Goal: Find contact information: Find contact information

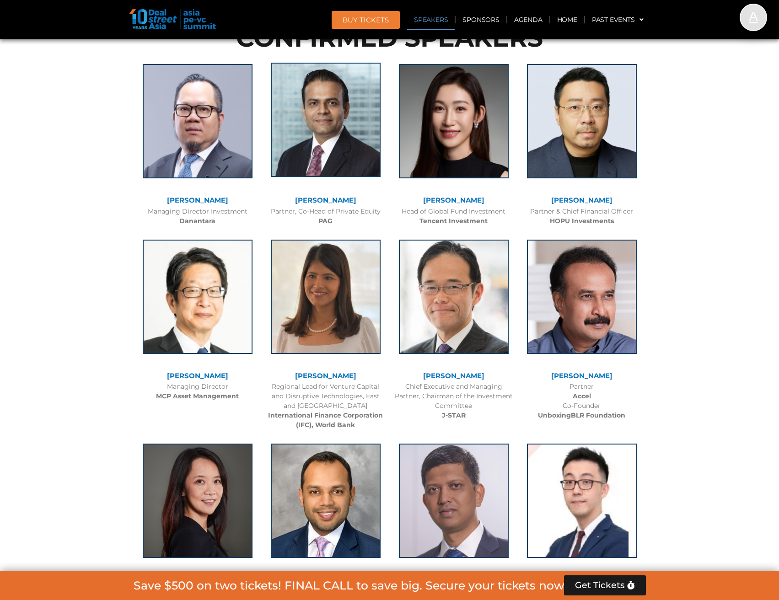
scroll to position [1006, 0]
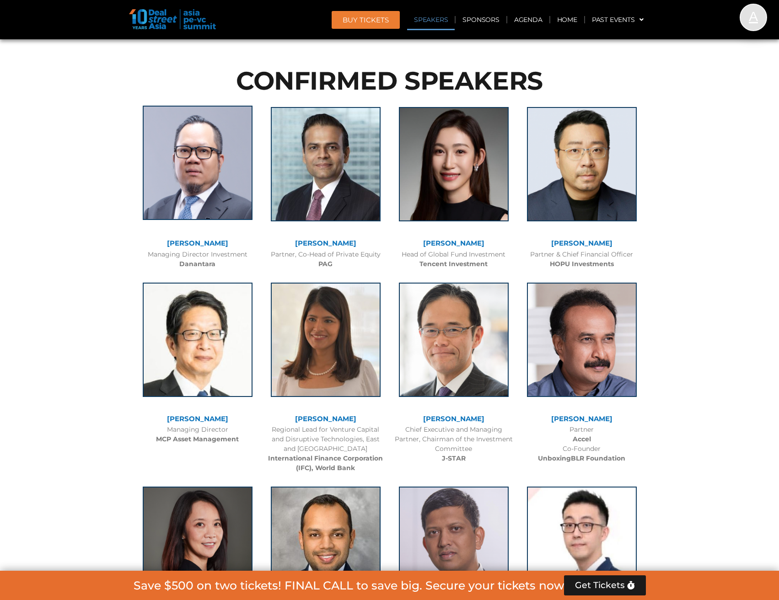
click at [197, 144] on img at bounding box center [198, 163] width 110 height 114
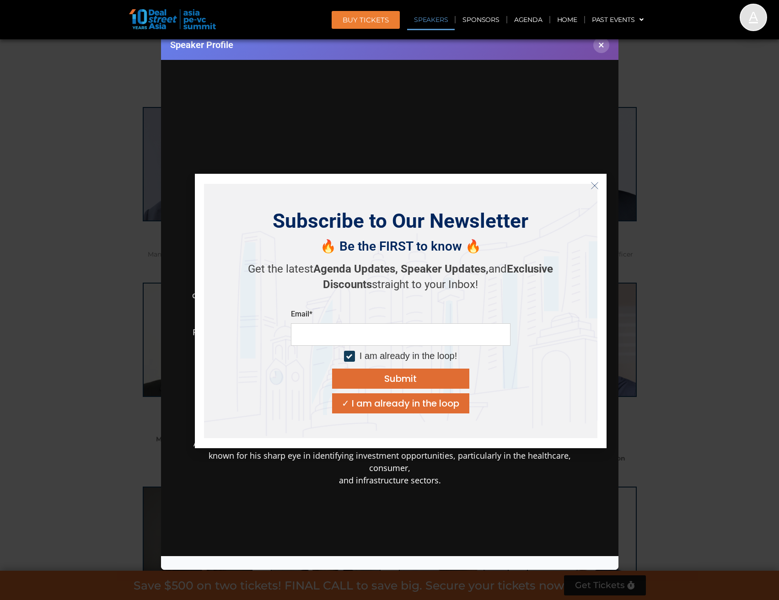
scroll to position [0, 0]
click at [595, 187] on icon "Close" at bounding box center [594, 186] width 8 height 8
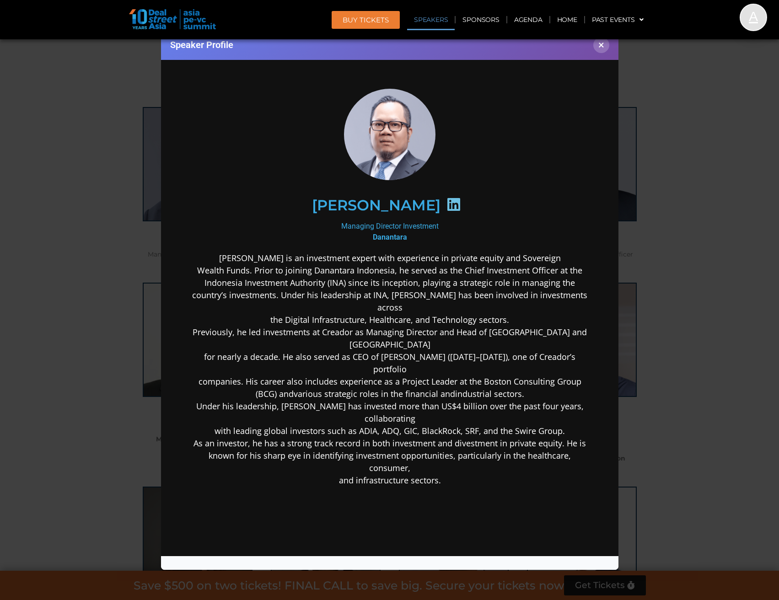
click at [460, 201] on icon at bounding box center [453, 204] width 15 height 15
click at [408, 205] on h2 "Stefanus Hadiwidjaja" at bounding box center [375, 205] width 128 height 15
click at [418, 235] on div "Managing Director Investment Danantara" at bounding box center [389, 231] width 395 height 22
click at [392, 236] on b "Danantara" at bounding box center [389, 236] width 34 height 9
click at [460, 202] on icon at bounding box center [453, 204] width 15 height 15
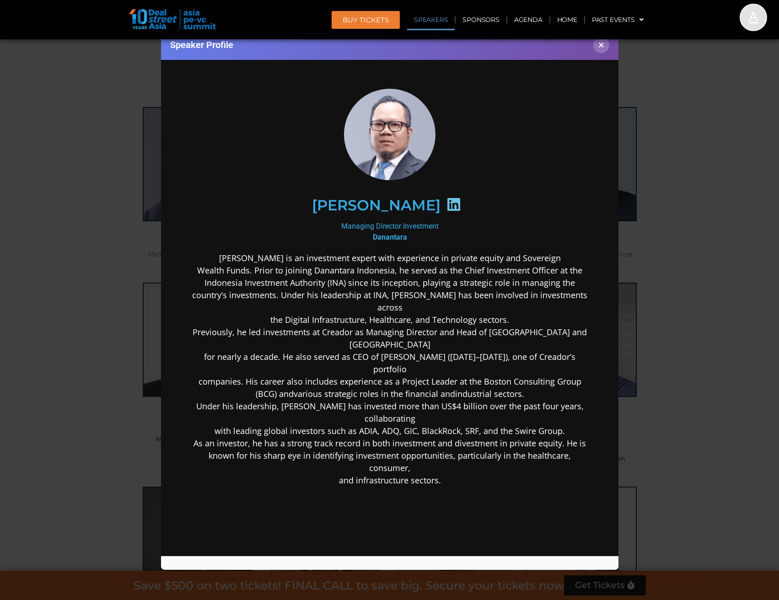
click at [460, 202] on icon at bounding box center [453, 204] width 15 height 15
drag, startPoint x: 449, startPoint y: 204, endPoint x: 290, endPoint y: 203, distance: 159.6
click at [290, 203] on div "Stefanus Hadiwidjaja" at bounding box center [389, 204] width 356 height 47
copy h2 "Stefanus Hadiwidjaja"
click at [603, 49] on button "×" at bounding box center [601, 45] width 16 height 16
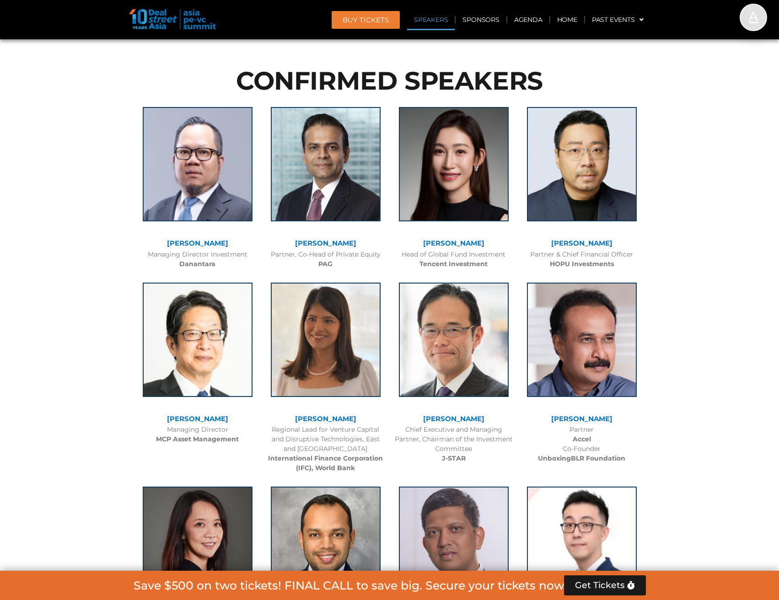
drag, startPoint x: 362, startPoint y: 243, endPoint x: 299, endPoint y: 239, distance: 63.3
click at [299, 240] on div "Nikhil Srivastava" at bounding box center [325, 244] width 119 height 8
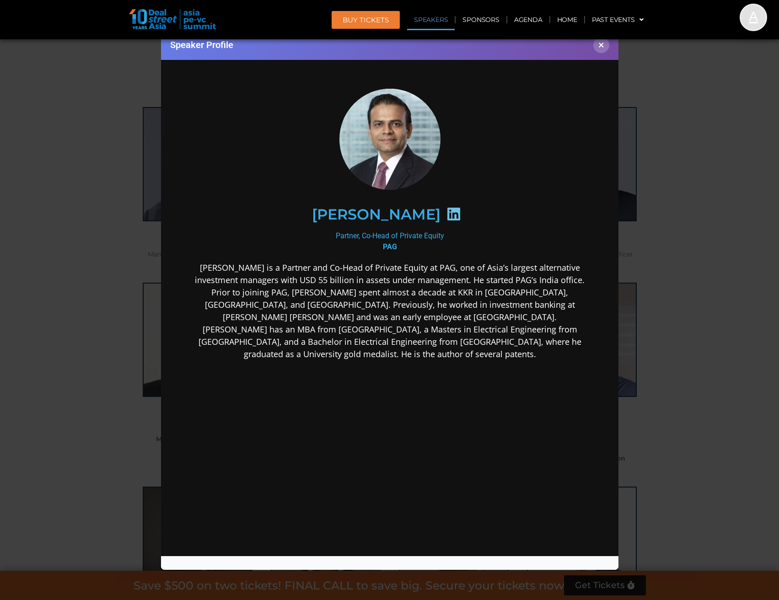
click at [452, 214] on icon at bounding box center [453, 213] width 15 height 15
click at [604, 49] on button "×" at bounding box center [601, 45] width 16 height 16
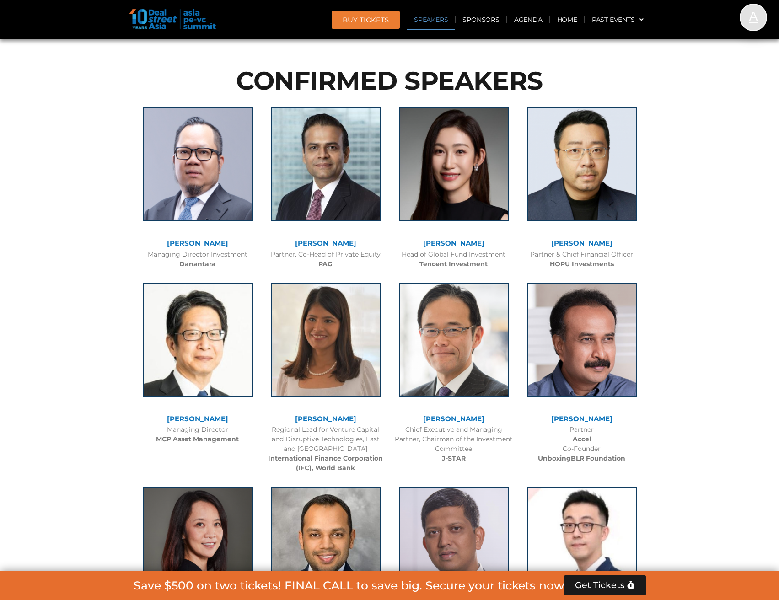
click at [456, 239] on link "Flora Guo" at bounding box center [453, 243] width 61 height 9
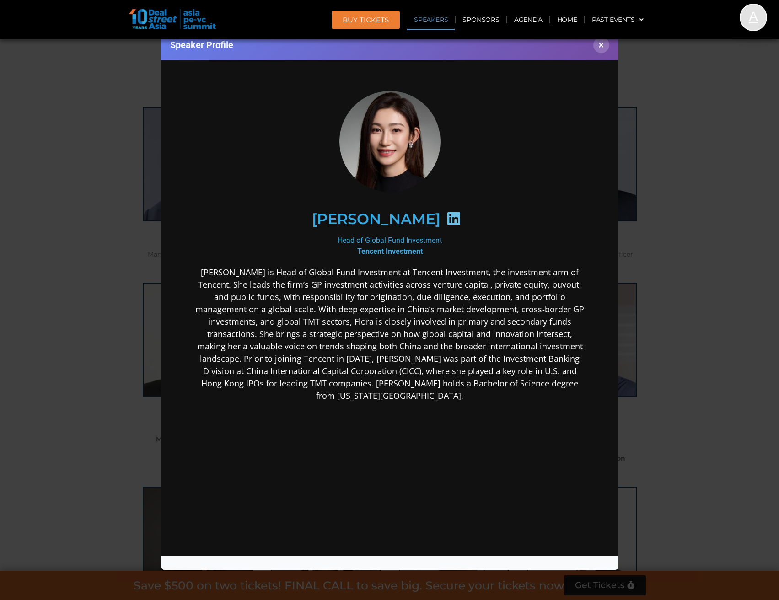
click at [446, 219] on icon at bounding box center [453, 218] width 15 height 15
click at [446, 218] on icon at bounding box center [453, 218] width 15 height 15
drag, startPoint x: 405, startPoint y: 219, endPoint x: 316, endPoint y: 224, distance: 88.9
click at [316, 224] on div "Flora Guo" at bounding box center [389, 218] width 356 height 47
copy h2 "Flora Guo"
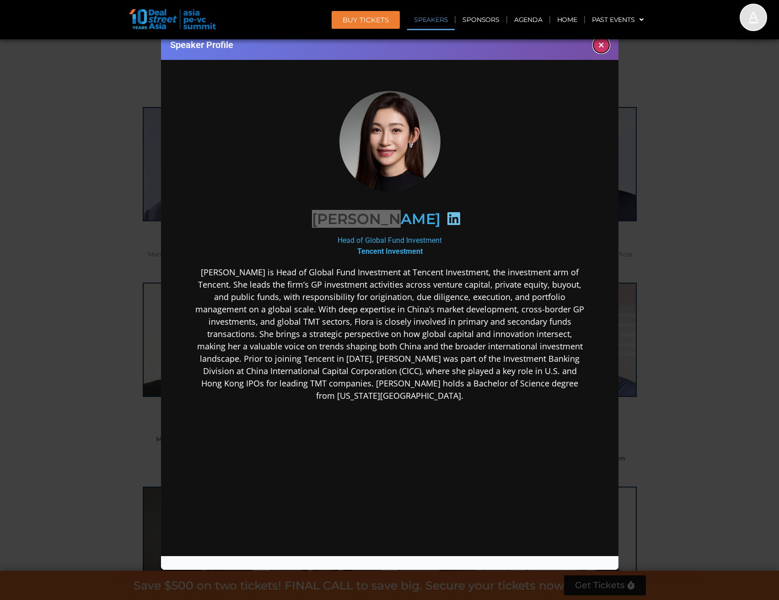
drag, startPoint x: 602, startPoint y: 43, endPoint x: 607, endPoint y: 65, distance: 22.1
click at [602, 44] on button "×" at bounding box center [601, 45] width 16 height 16
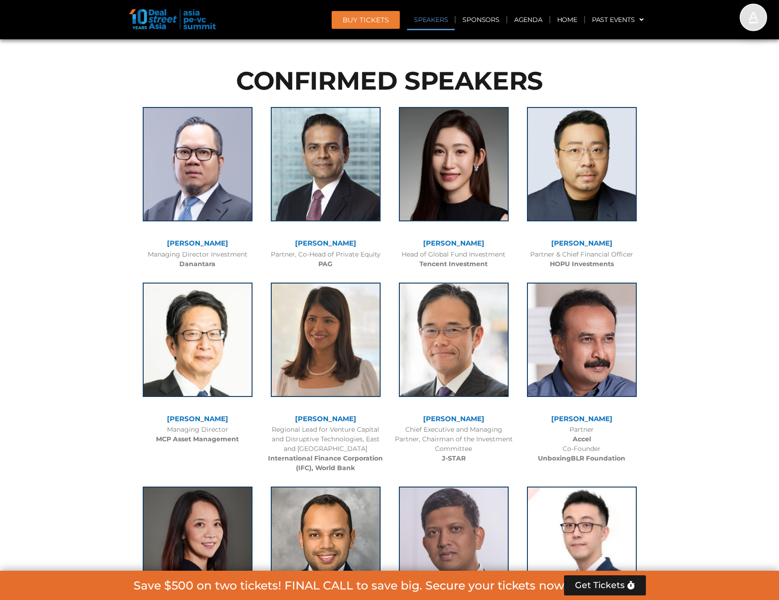
click at [587, 241] on link "Huanan Yang" at bounding box center [581, 243] width 61 height 9
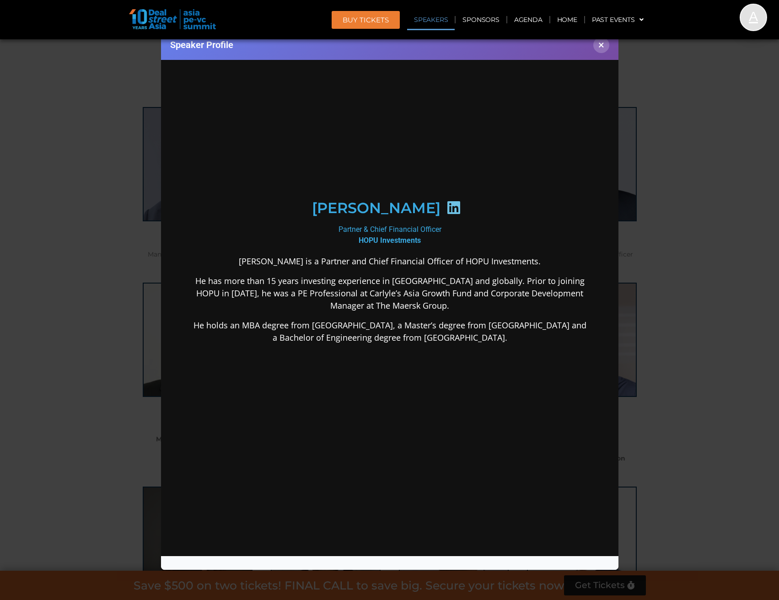
click at [446, 213] on icon at bounding box center [453, 207] width 15 height 15
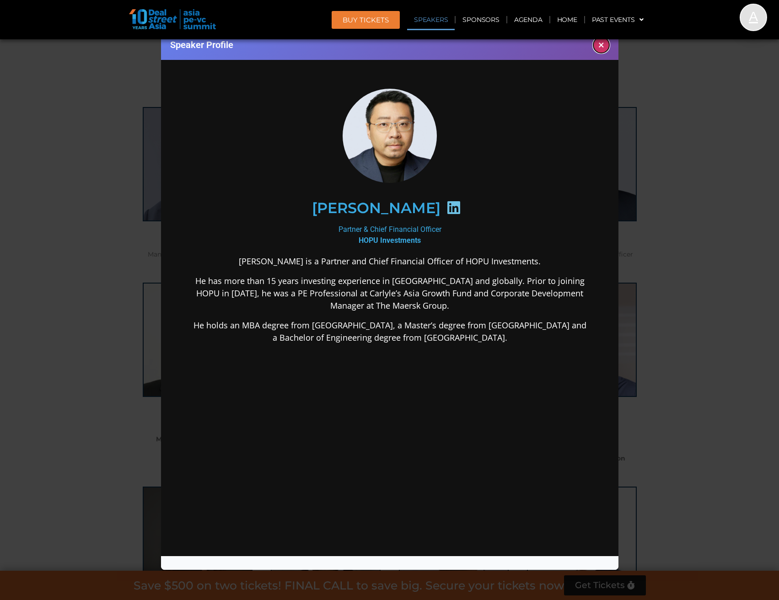
drag, startPoint x: 603, startPoint y: 44, endPoint x: 611, endPoint y: 73, distance: 29.5
click at [603, 45] on button "×" at bounding box center [601, 45] width 16 height 16
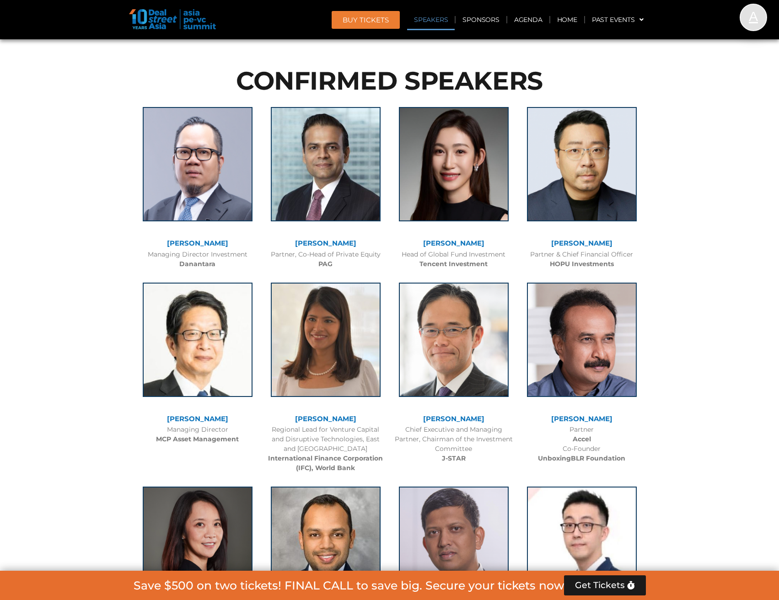
click at [199, 417] on link "Kazushige Kobayashi" at bounding box center [197, 418] width 61 height 9
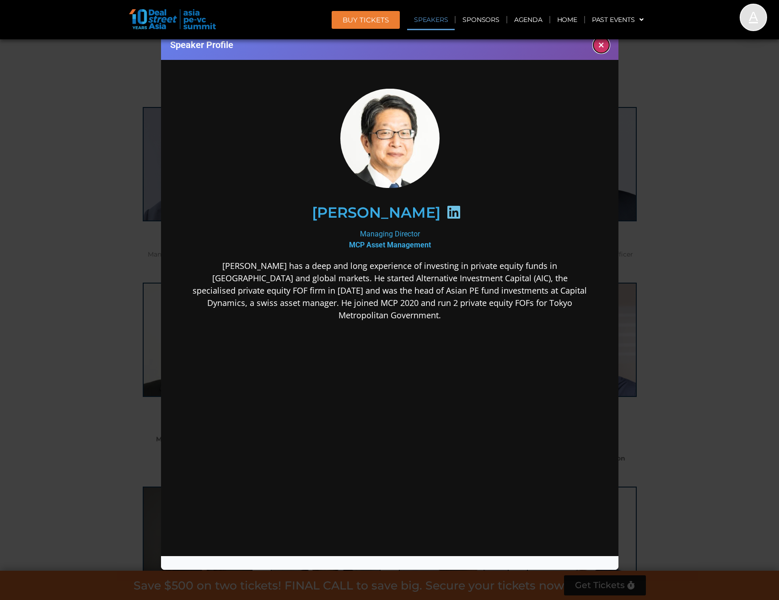
click at [601, 48] on button "×" at bounding box center [601, 45] width 16 height 16
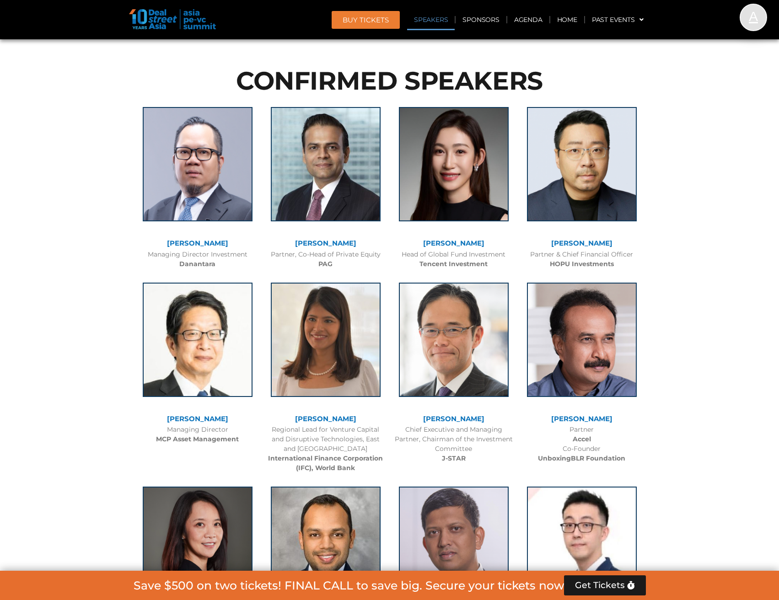
click at [213, 419] on link "Kazushige Kobayashi" at bounding box center [197, 418] width 61 height 9
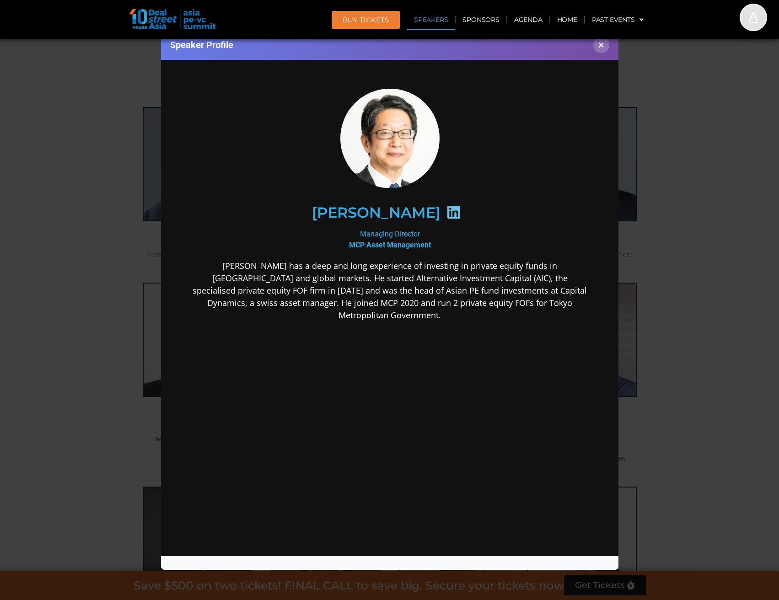
click at [460, 210] on icon at bounding box center [453, 211] width 15 height 15
click at [597, 48] on button "×" at bounding box center [601, 45] width 16 height 16
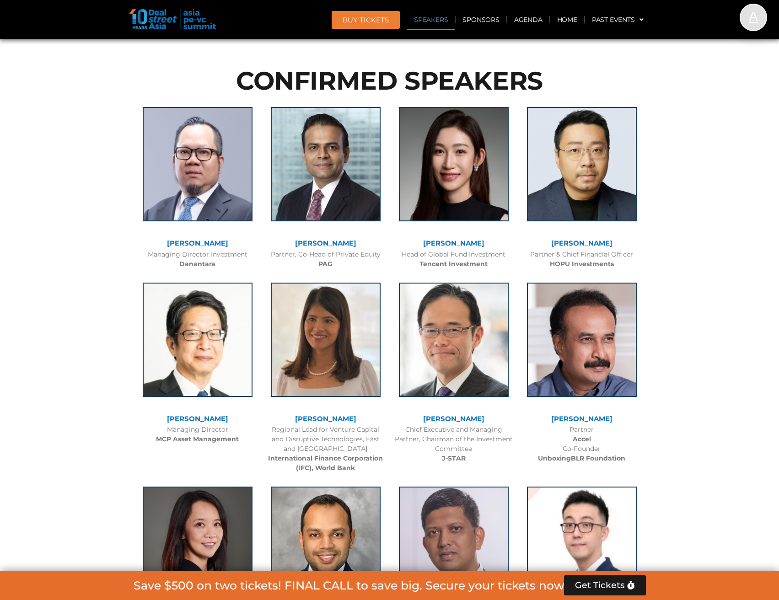
click at [337, 421] on link "Geetali Kumar" at bounding box center [325, 418] width 61 height 9
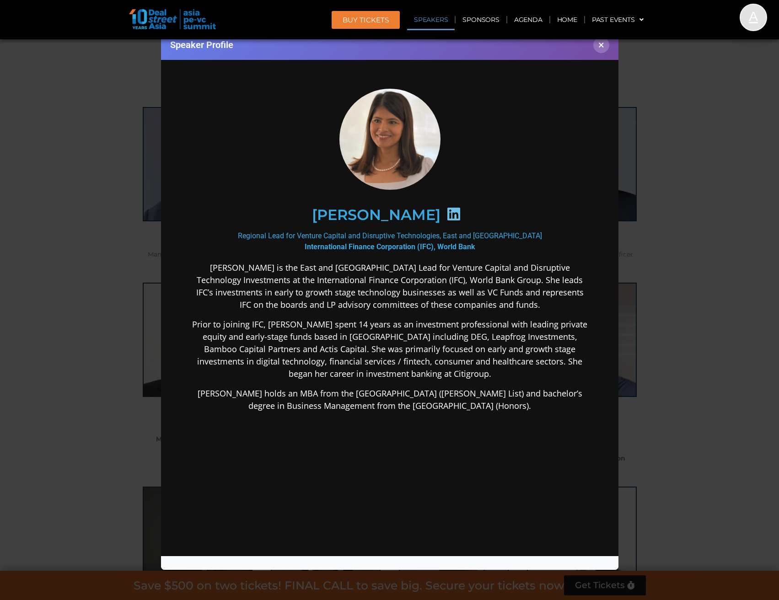
click at [446, 215] on icon at bounding box center [453, 213] width 15 height 15
click at [603, 43] on button "×" at bounding box center [601, 45] width 16 height 16
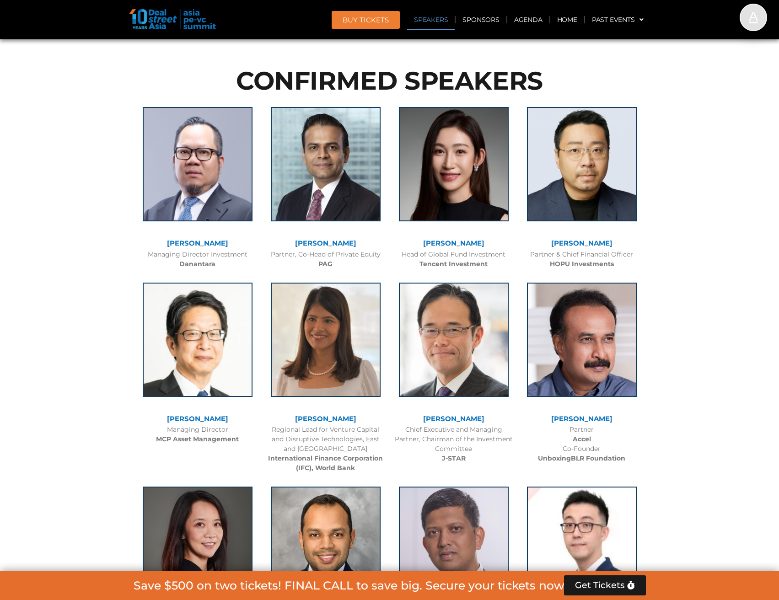
click at [475, 421] on link "[PERSON_NAME]" at bounding box center [453, 418] width 61 height 9
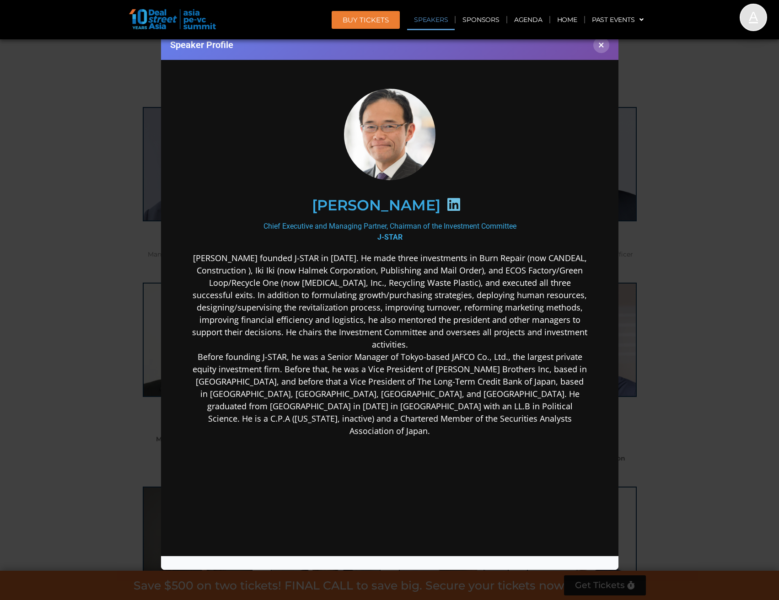
click at [460, 205] on icon at bounding box center [453, 204] width 15 height 15
drag, startPoint x: 445, startPoint y: 207, endPoint x: 324, endPoint y: 196, distance: 121.6
click at [311, 207] on h2 "[PERSON_NAME]" at bounding box center [375, 205] width 128 height 15
drag, startPoint x: 451, startPoint y: 203, endPoint x: 362, endPoint y: 202, distance: 88.7
click at [311, 203] on h2 "[PERSON_NAME]" at bounding box center [375, 205] width 128 height 15
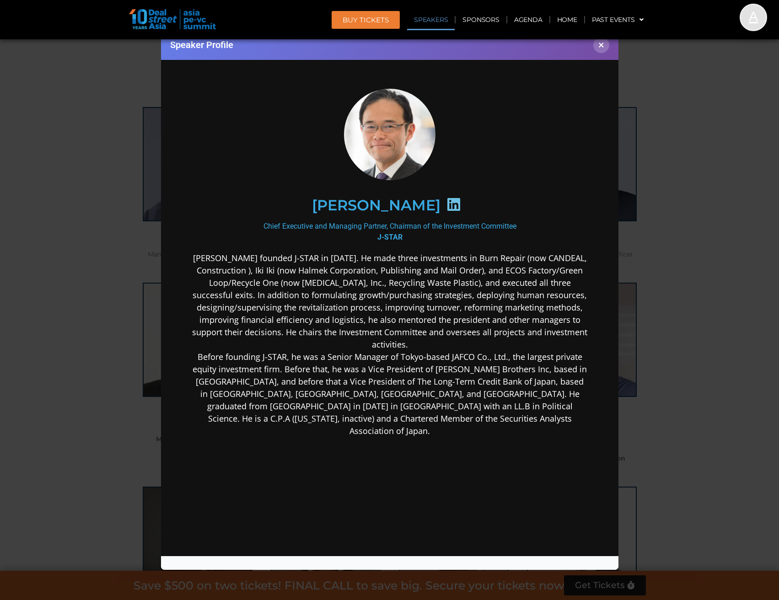
drag, startPoint x: 448, startPoint y: 203, endPoint x: 251, endPoint y: 202, distance: 196.6
click at [251, 202] on div "[PERSON_NAME]" at bounding box center [389, 204] width 356 height 47
copy h2 "[PERSON_NAME]"
click at [602, 50] on button "×" at bounding box center [601, 45] width 16 height 16
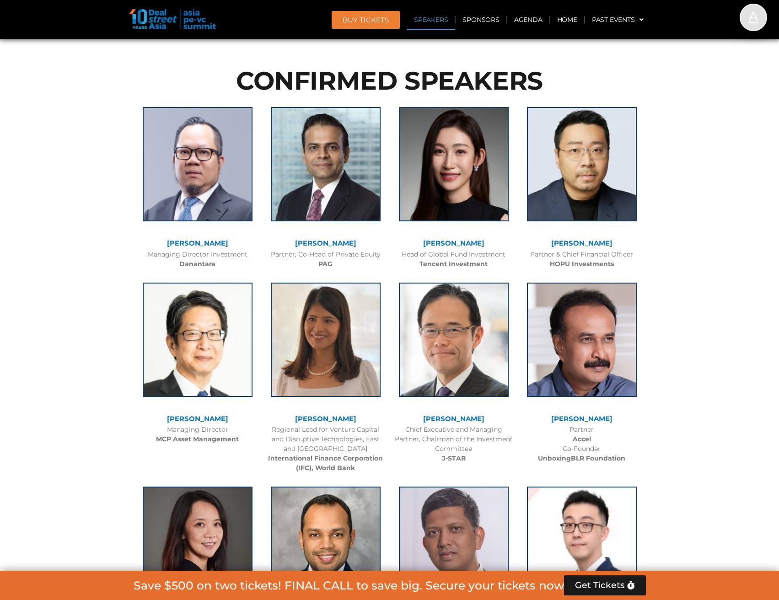
scroll to position [1052, 0]
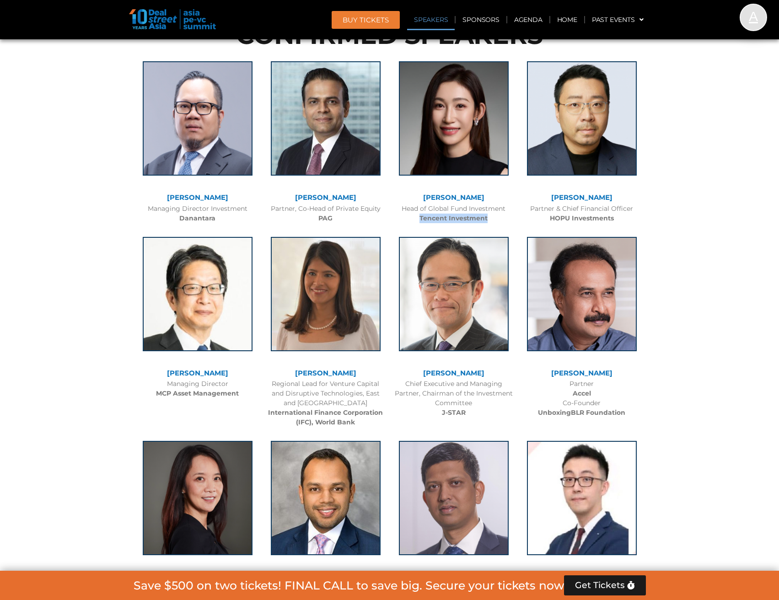
drag, startPoint x: 491, startPoint y: 223, endPoint x: 407, endPoint y: 218, distance: 83.8
click at [407, 218] on div "Flora Guo Head of Global Fund Investment Tencent Investment" at bounding box center [454, 140] width 128 height 176
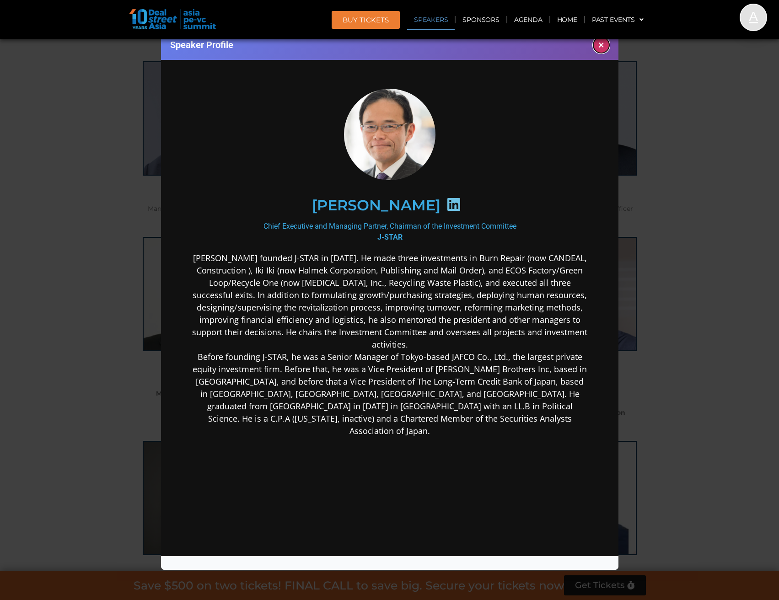
click at [600, 48] on button "×" at bounding box center [601, 45] width 16 height 16
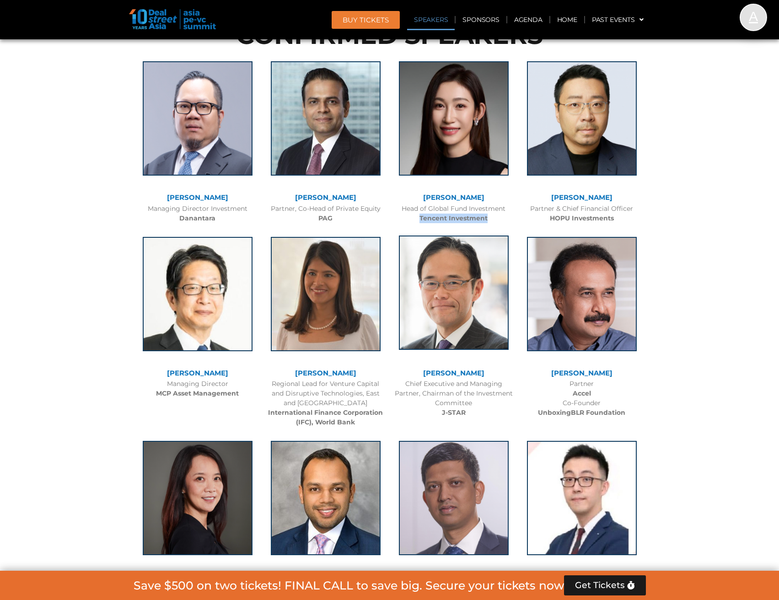
copy b "Tencent Investment"
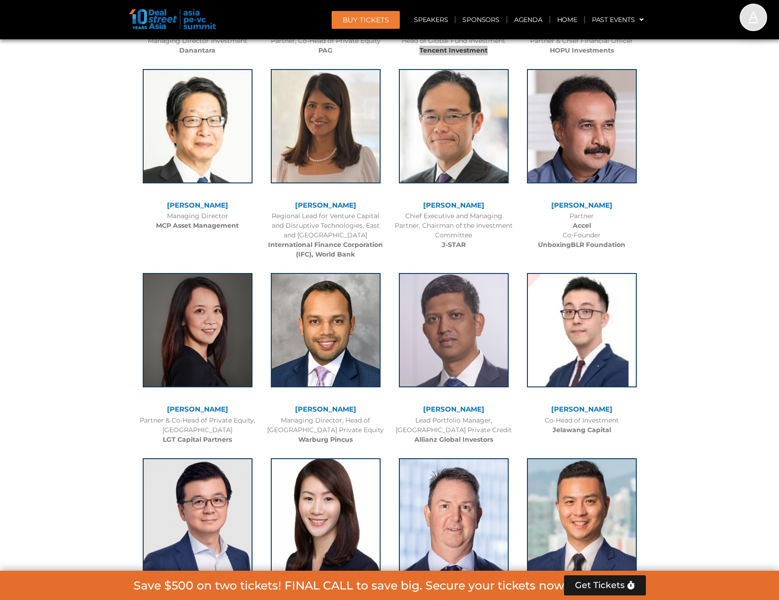
scroll to position [1234, 0]
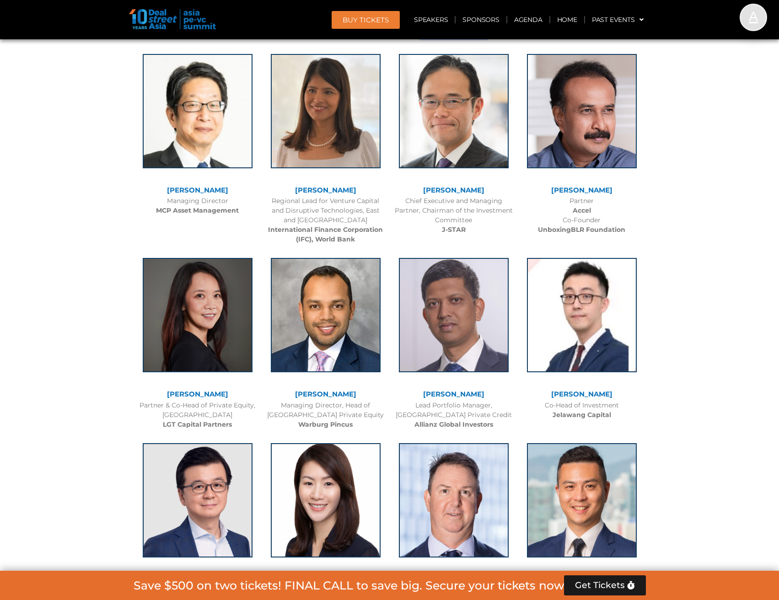
click at [204, 392] on link "Brooke Zhou" at bounding box center [197, 394] width 61 height 9
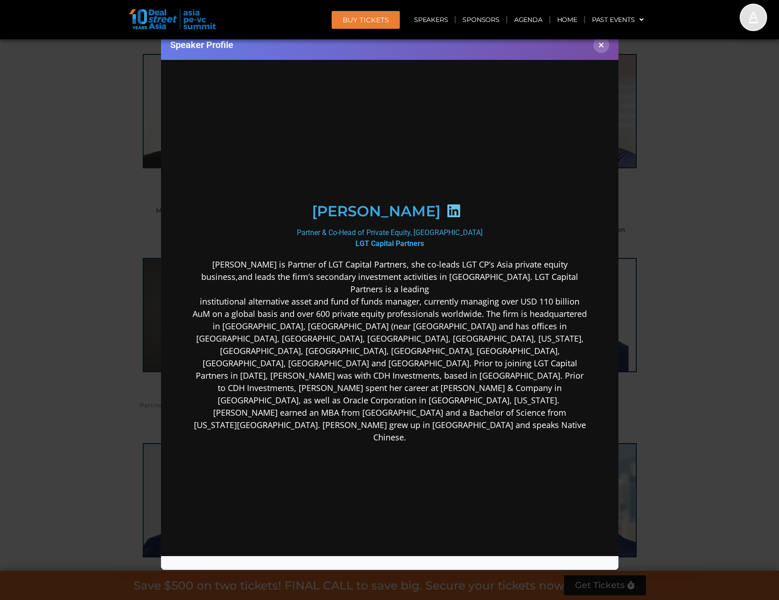
scroll to position [0, 0]
click at [446, 211] on icon at bounding box center [453, 210] width 15 height 15
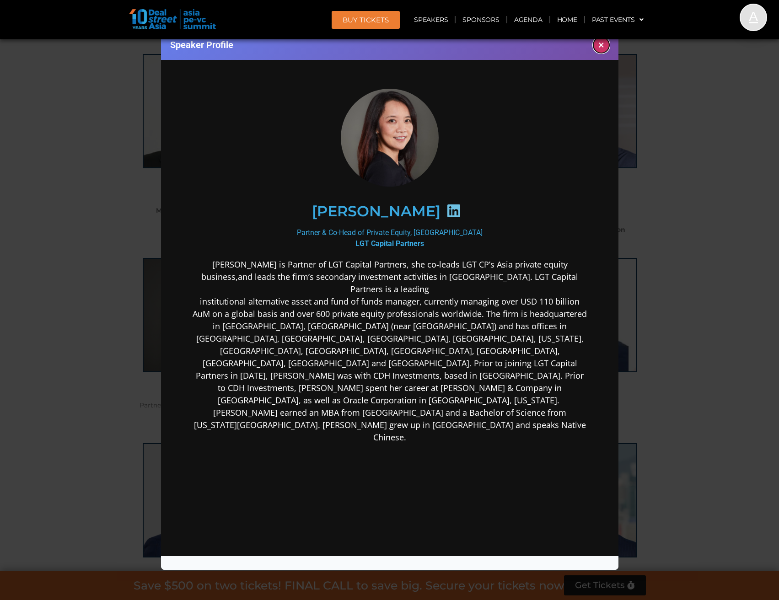
click at [602, 47] on button "×" at bounding box center [601, 45] width 16 height 16
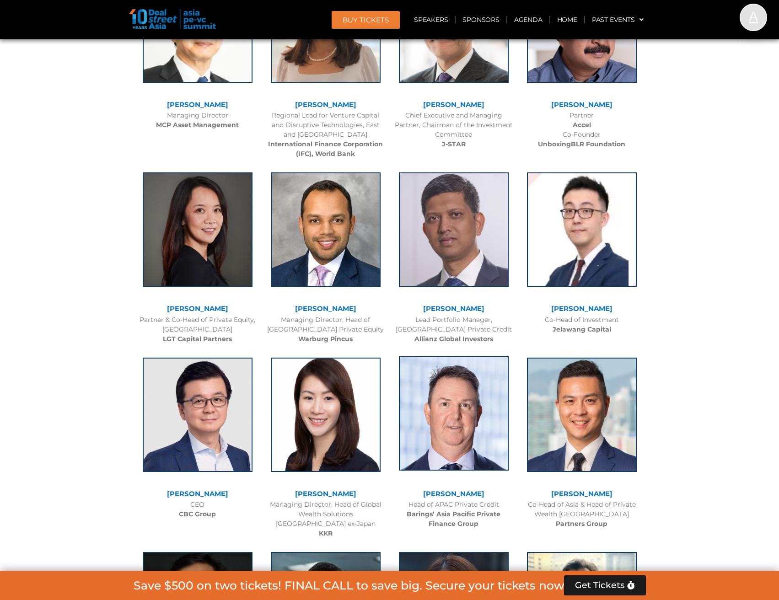
scroll to position [1417, 0]
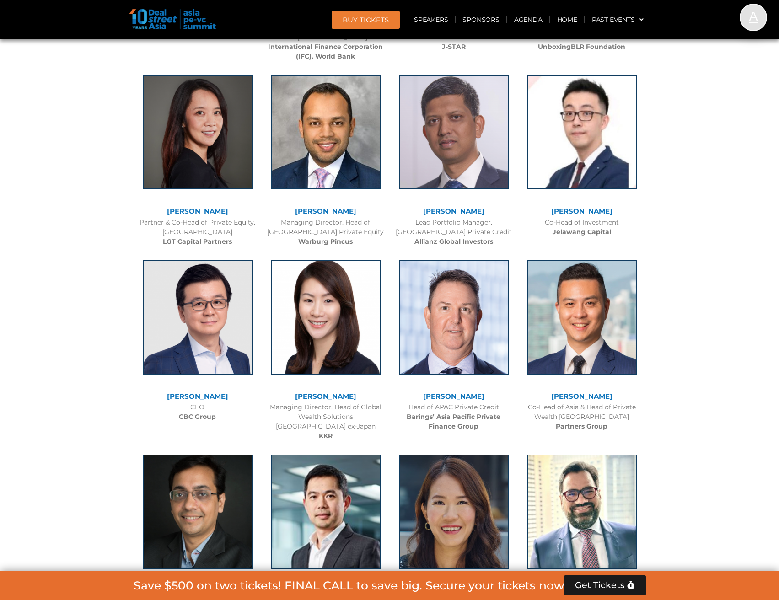
click at [336, 209] on link "Saurabh Agarwal" at bounding box center [325, 211] width 61 height 9
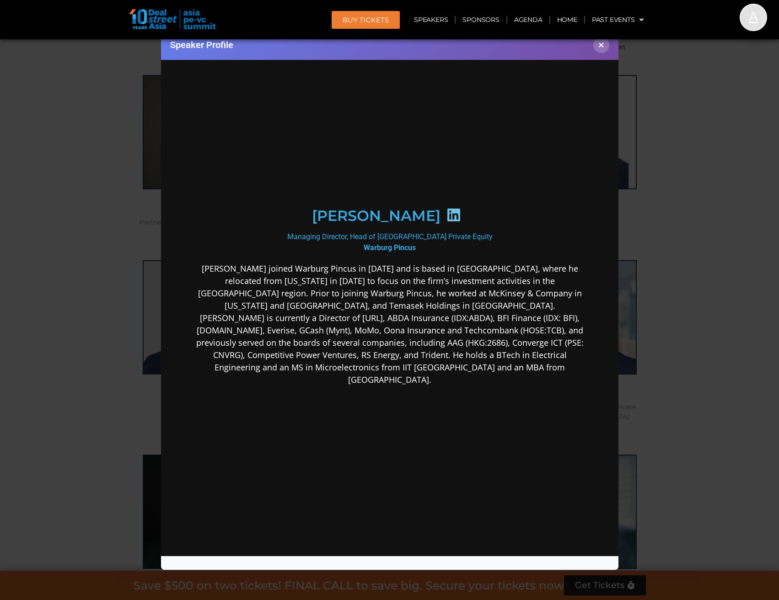
scroll to position [0, 0]
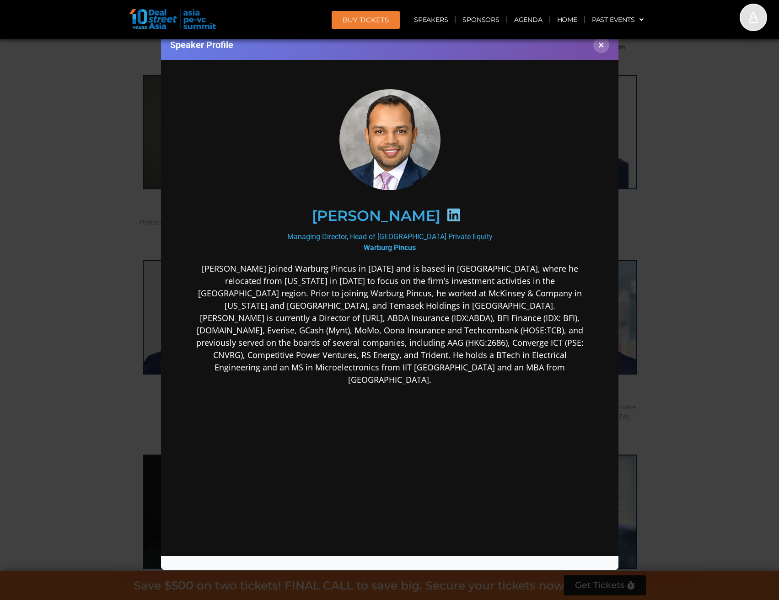
click at [455, 212] on icon at bounding box center [453, 214] width 15 height 15
drag, startPoint x: 603, startPoint y: 48, endPoint x: 603, endPoint y: 54, distance: 5.9
click at [603, 48] on button "×" at bounding box center [601, 45] width 16 height 16
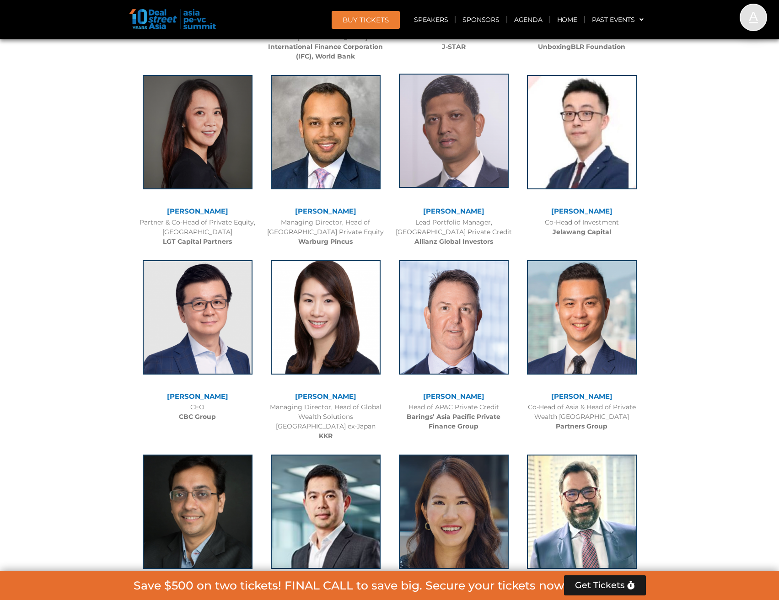
click at [473, 144] on img at bounding box center [454, 131] width 110 height 114
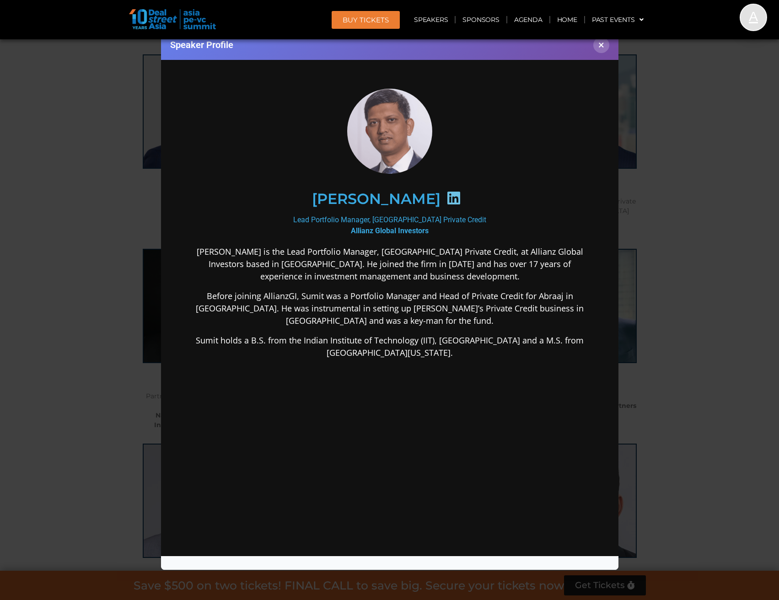
scroll to position [1692, 0]
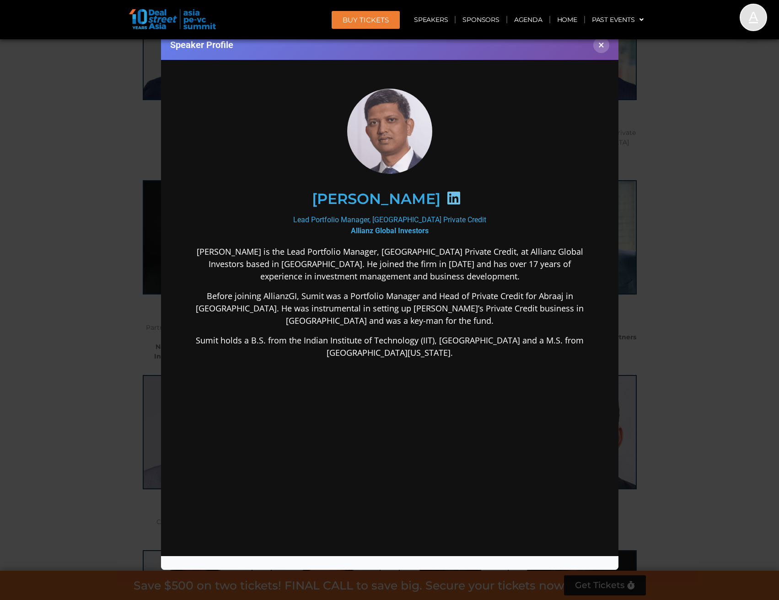
click at [449, 198] on icon at bounding box center [453, 197] width 15 height 15
click at [605, 47] on button "×" at bounding box center [601, 45] width 16 height 16
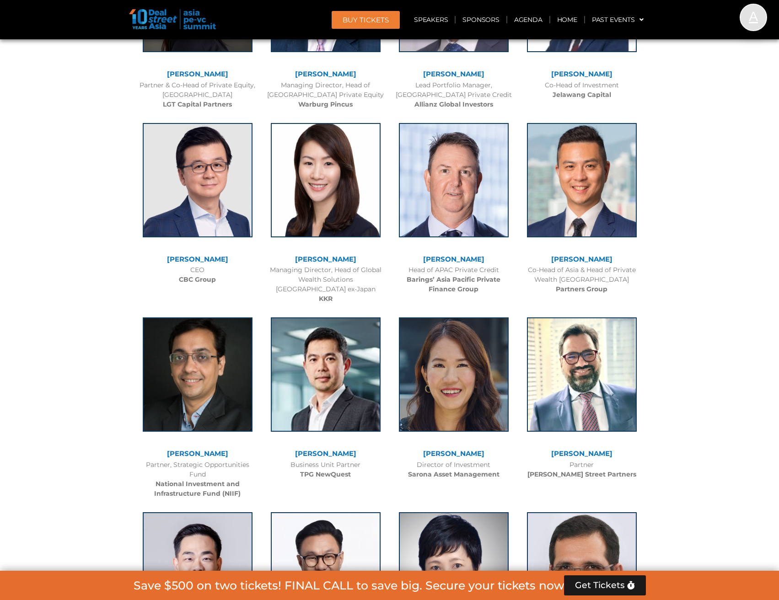
scroll to position [1372, 0]
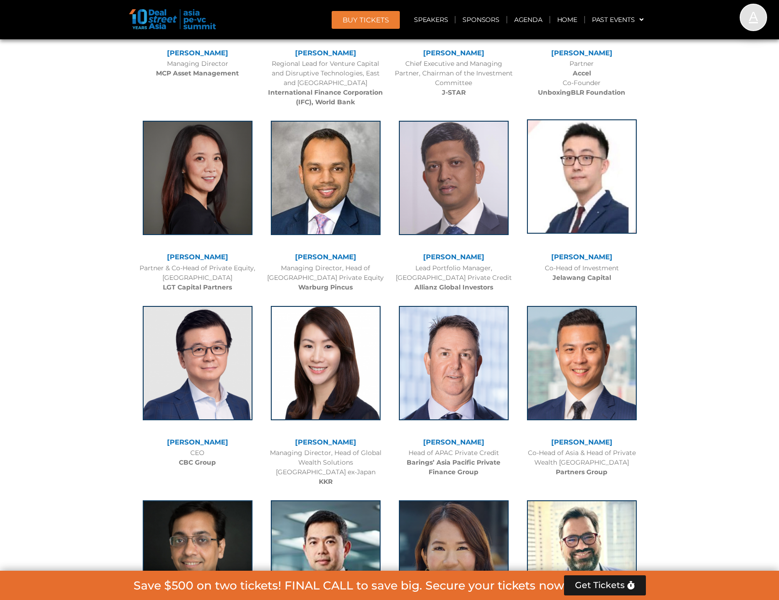
click at [606, 210] on img at bounding box center [582, 176] width 110 height 114
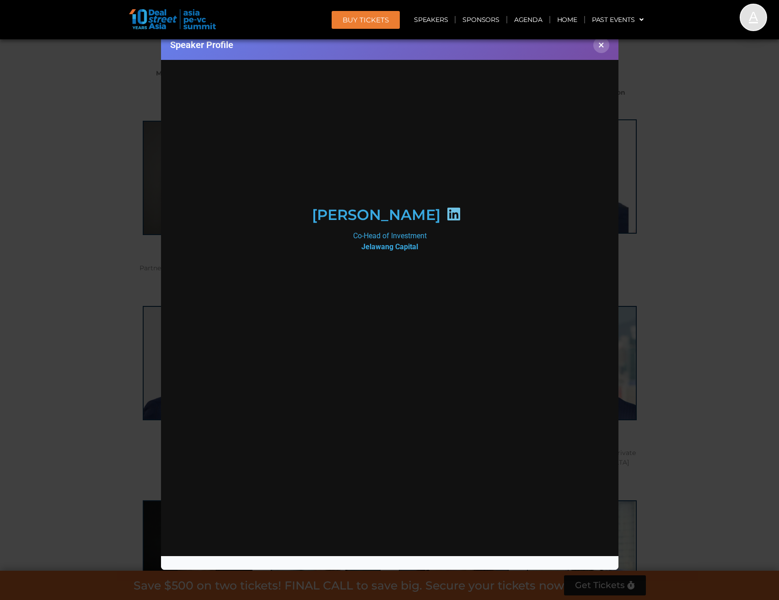
scroll to position [0, 0]
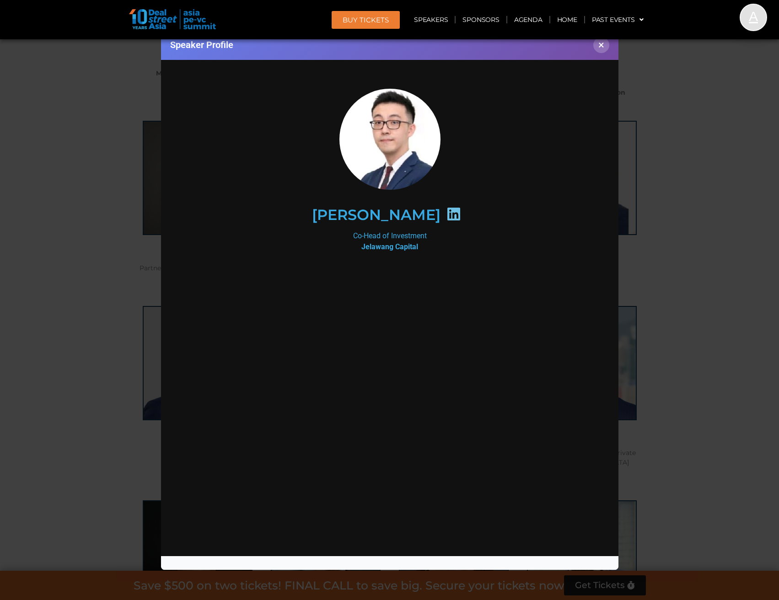
click at [446, 212] on icon at bounding box center [453, 213] width 15 height 15
drag, startPoint x: 422, startPoint y: 214, endPoint x: 307, endPoint y: 209, distance: 114.9
click at [308, 209] on div "Looi Wen Jie" at bounding box center [389, 214] width 356 height 47
copy h2 "Looi Wen Jie"
click at [606, 47] on button "×" at bounding box center [601, 45] width 16 height 16
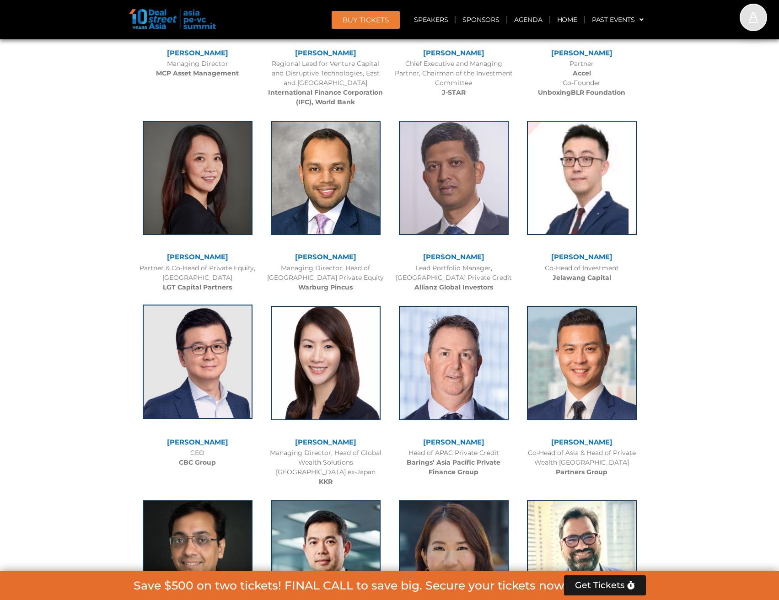
click at [204, 357] on img at bounding box center [198, 362] width 110 height 114
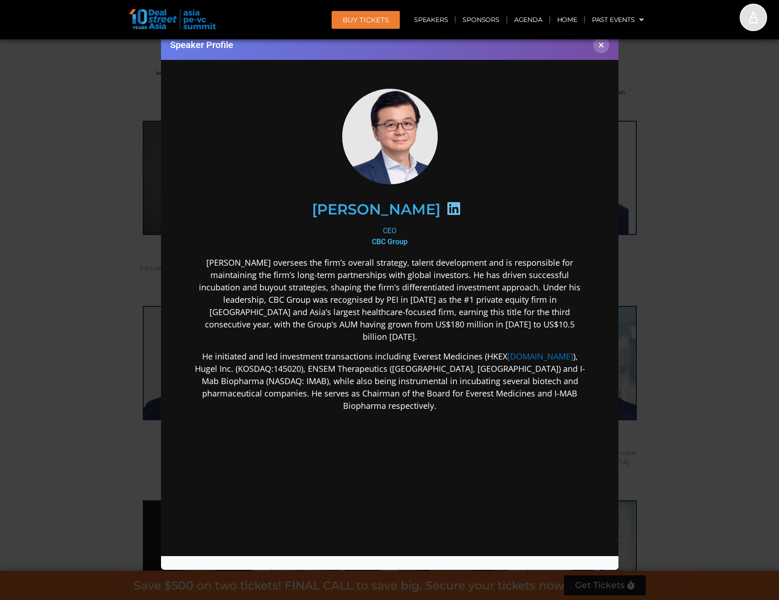
click at [446, 208] on icon at bounding box center [453, 208] width 15 height 15
click at [604, 46] on button "×" at bounding box center [601, 45] width 16 height 16
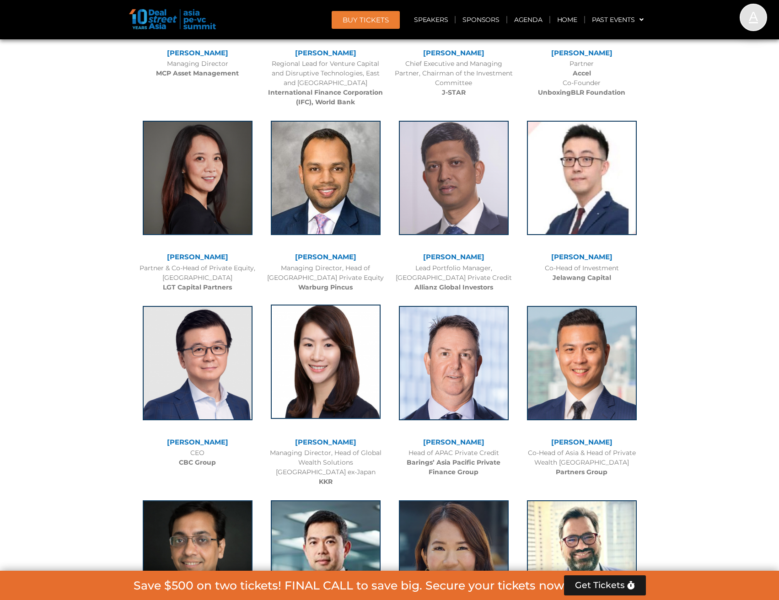
click at [342, 365] on img at bounding box center [326, 362] width 110 height 114
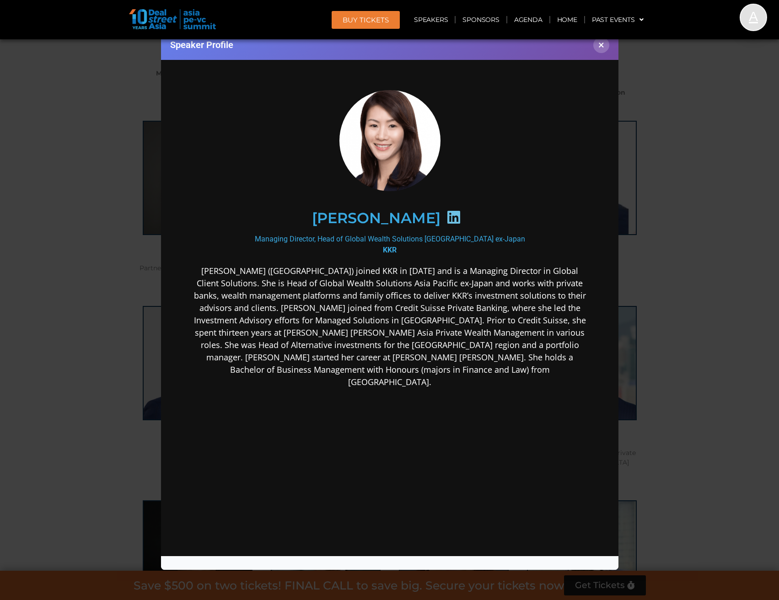
click at [460, 214] on icon at bounding box center [453, 216] width 15 height 15
click at [605, 51] on button "×" at bounding box center [601, 45] width 16 height 16
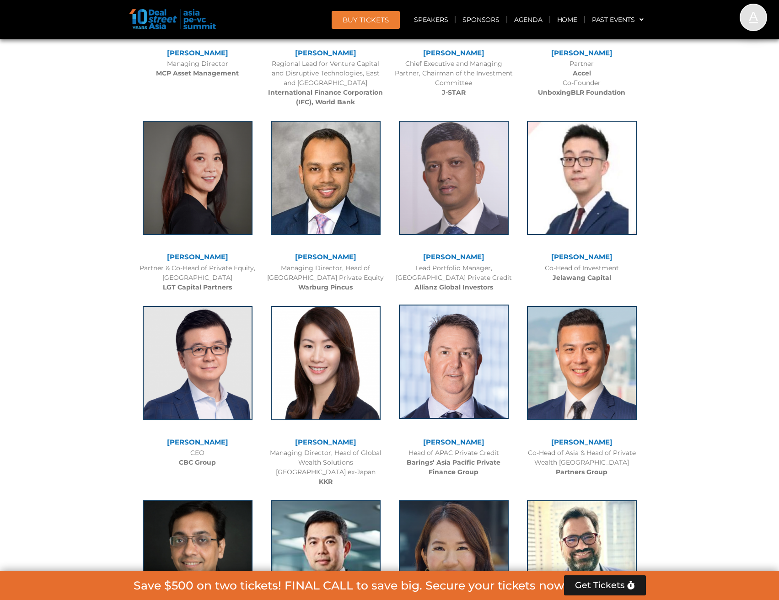
click at [435, 356] on img at bounding box center [454, 362] width 110 height 114
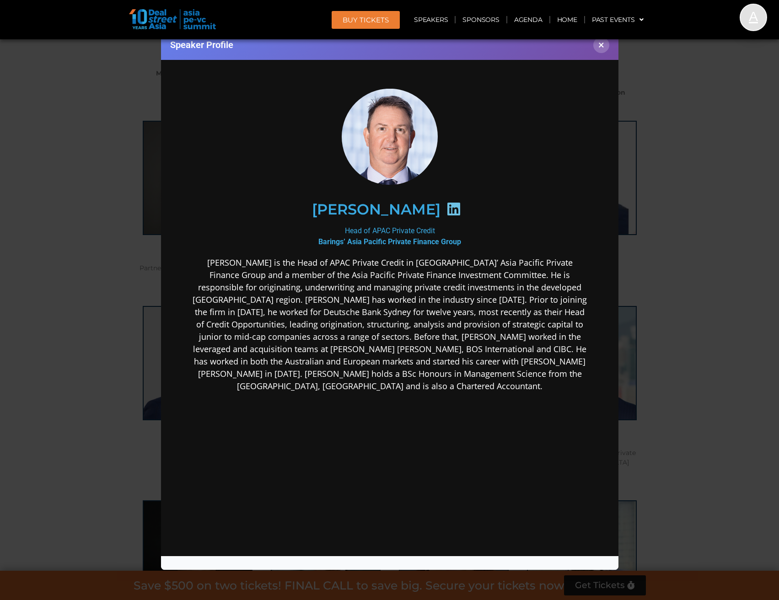
click at [446, 208] on icon at bounding box center [453, 208] width 15 height 15
click at [598, 45] on button "×" at bounding box center [601, 45] width 16 height 16
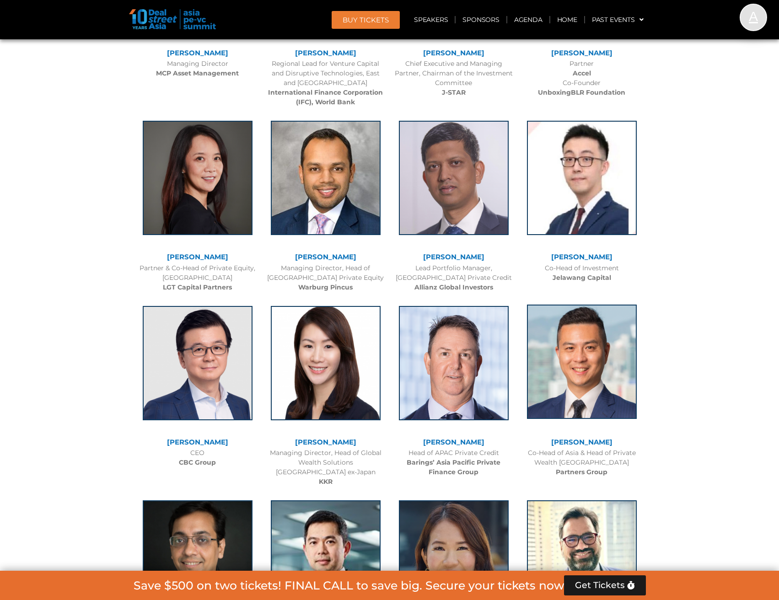
click at [586, 386] on img at bounding box center [582, 362] width 110 height 114
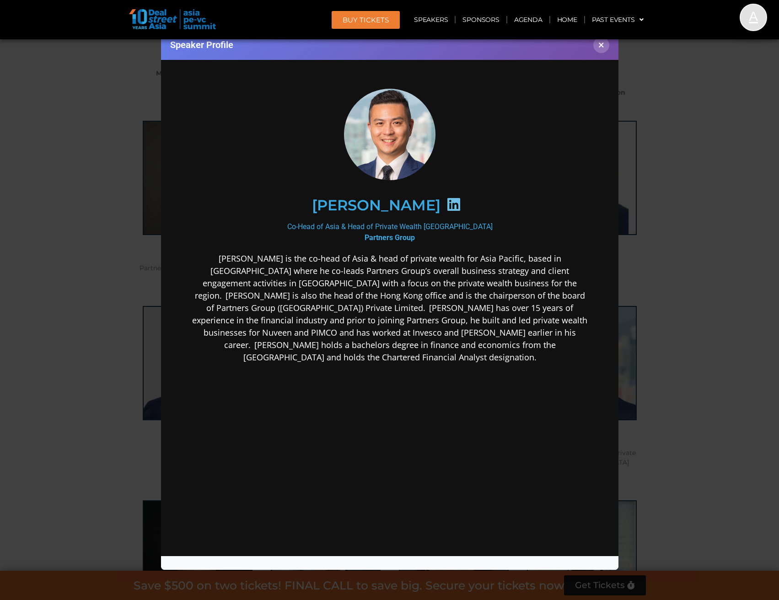
click at [446, 200] on icon at bounding box center [453, 204] width 15 height 15
click at [602, 47] on button "×" at bounding box center [601, 45] width 16 height 16
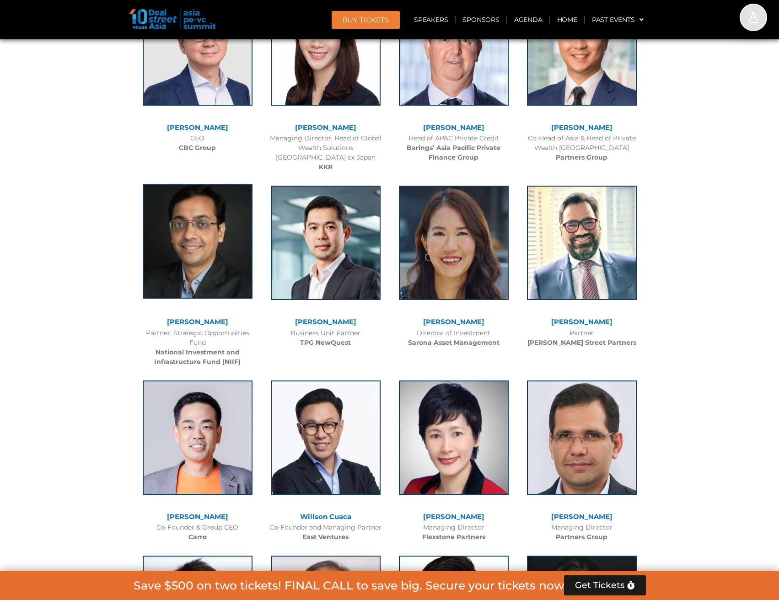
scroll to position [1692, 0]
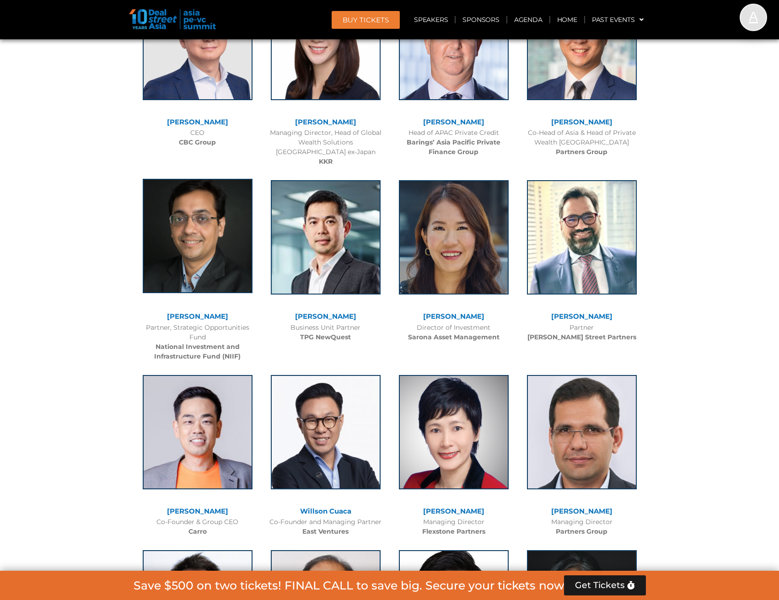
click at [189, 261] on img at bounding box center [198, 236] width 110 height 114
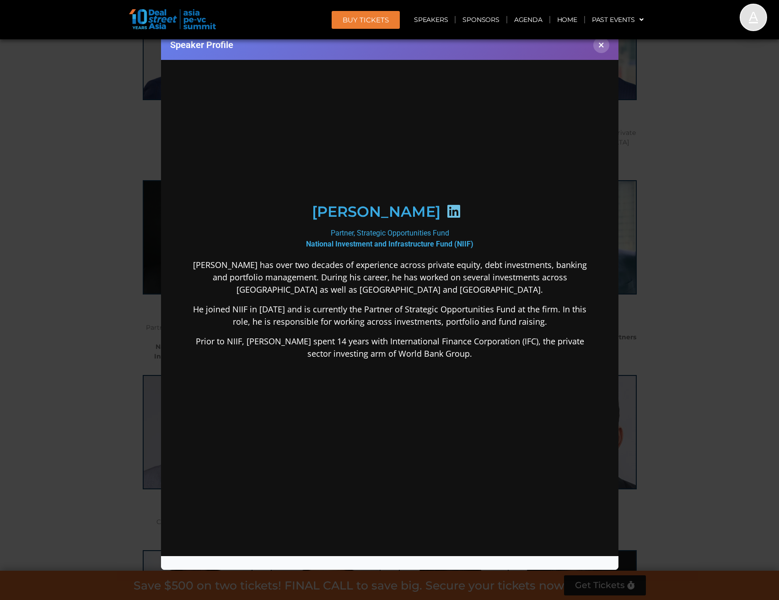
scroll to position [0, 0]
click at [457, 208] on icon at bounding box center [453, 210] width 15 height 15
click at [604, 44] on button "×" at bounding box center [601, 45] width 16 height 16
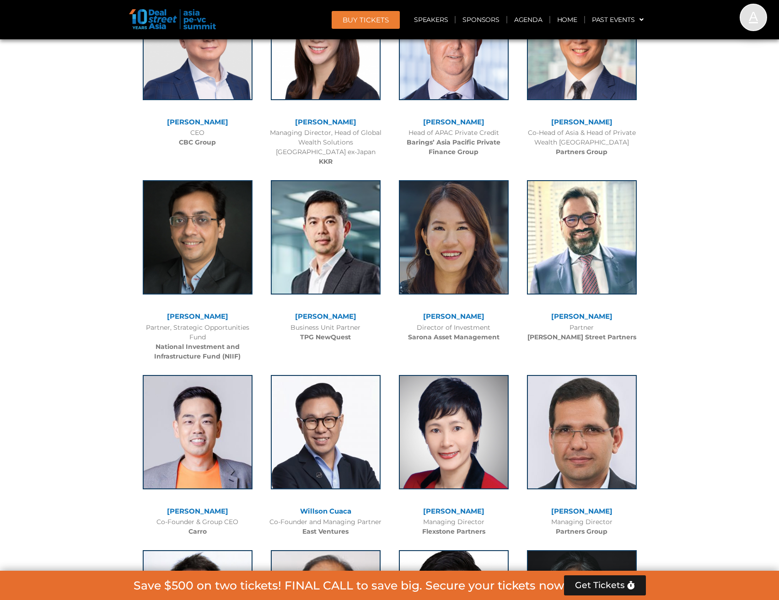
click at [317, 317] on link "Desmond Lee" at bounding box center [325, 316] width 61 height 9
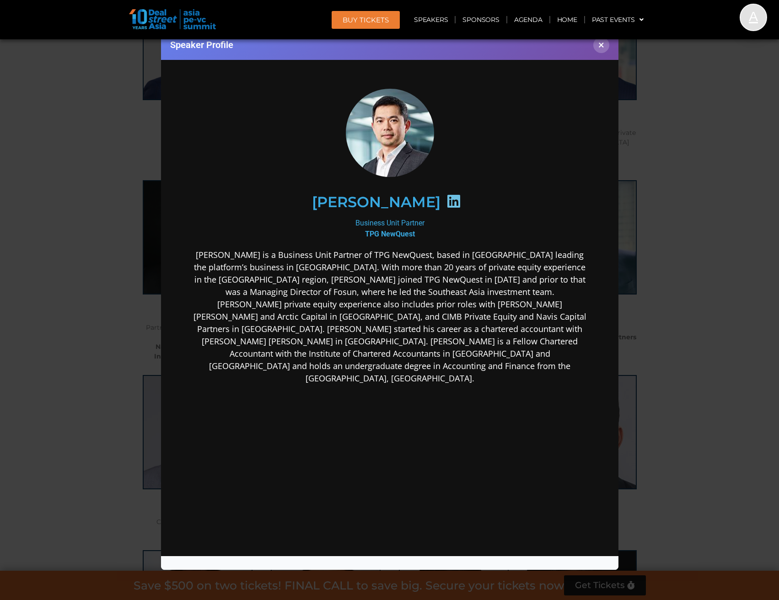
click at [446, 194] on icon at bounding box center [453, 200] width 15 height 15
click at [446, 203] on icon at bounding box center [453, 200] width 15 height 15
click at [601, 41] on button "×" at bounding box center [601, 45] width 16 height 16
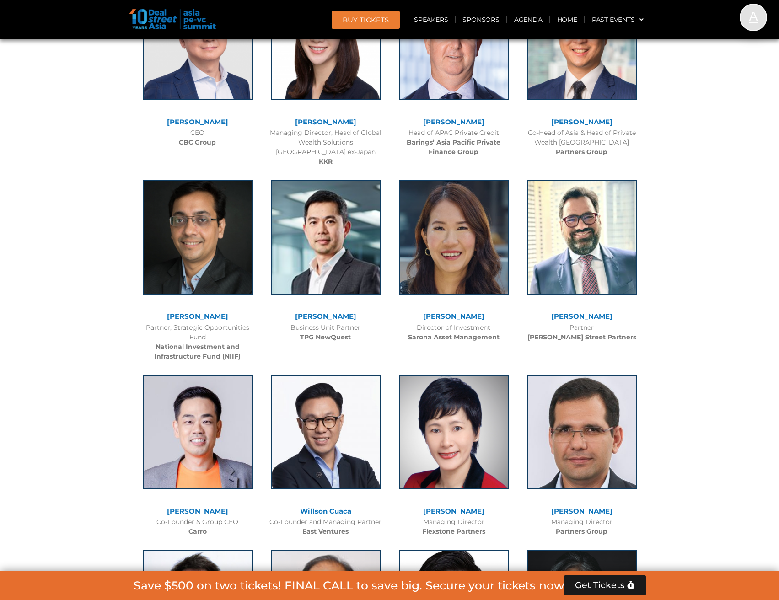
click at [461, 318] on link "Linda Mok" at bounding box center [453, 316] width 61 height 9
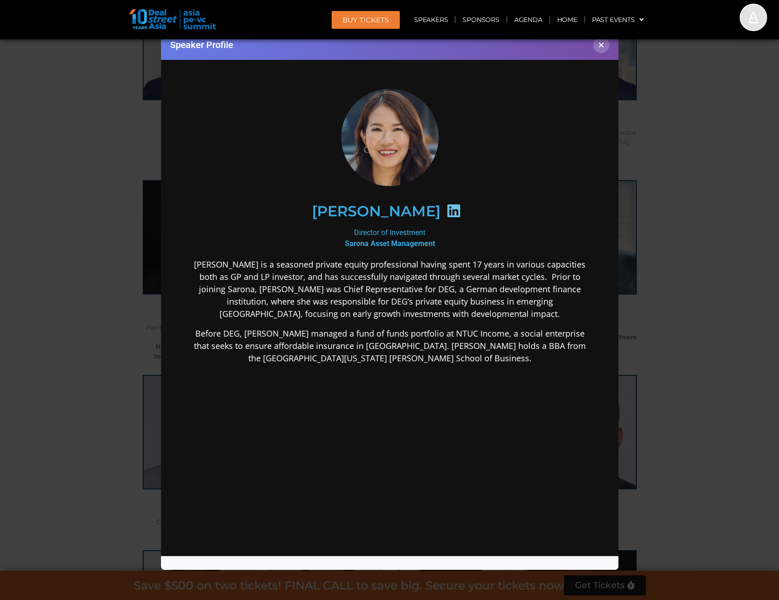
click at [446, 211] on icon at bounding box center [453, 210] width 15 height 15
click at [604, 44] on button "×" at bounding box center [601, 45] width 16 height 16
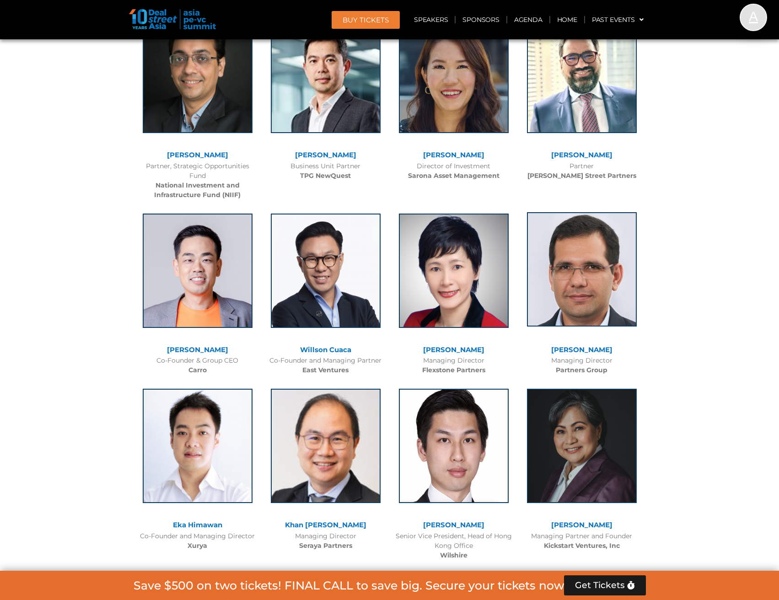
scroll to position [1875, 0]
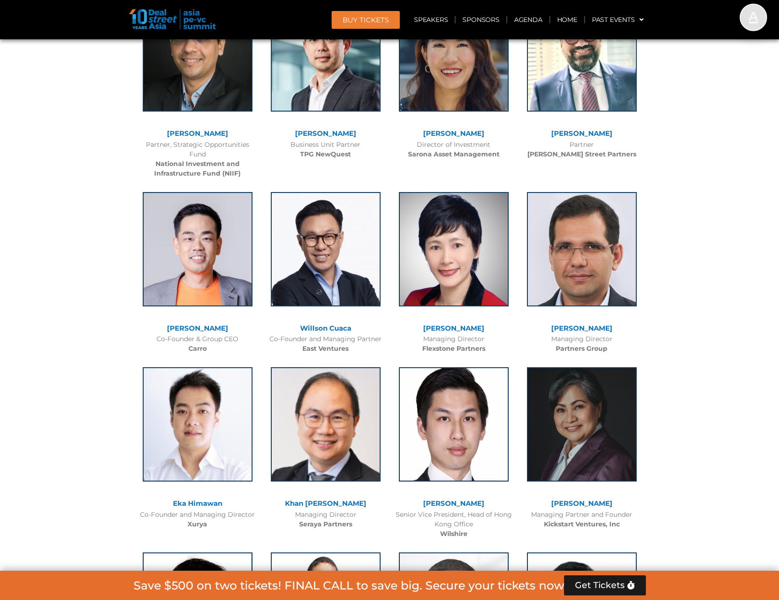
click at [584, 134] on link "Sunil Mishra" at bounding box center [581, 133] width 61 height 9
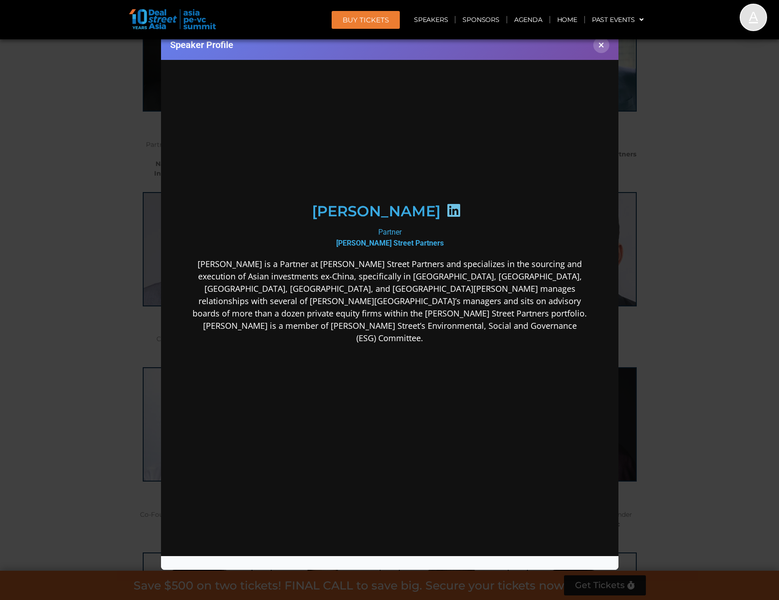
scroll to position [0, 0]
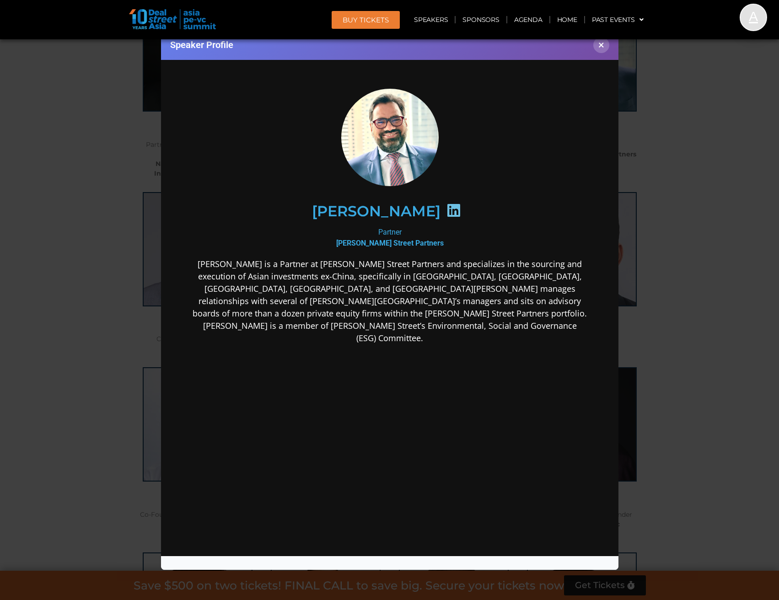
click at [446, 207] on icon at bounding box center [453, 210] width 15 height 15
click at [600, 48] on button "×" at bounding box center [601, 45] width 16 height 16
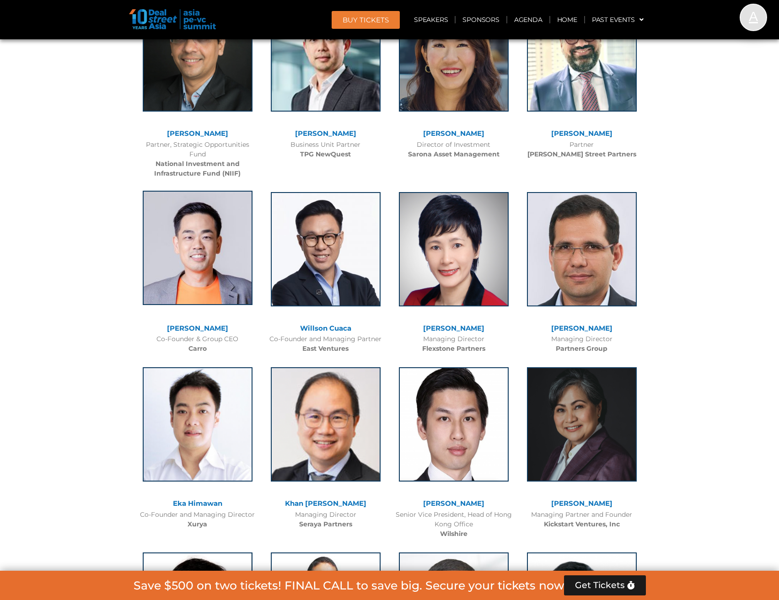
click at [195, 288] on img at bounding box center [198, 248] width 110 height 114
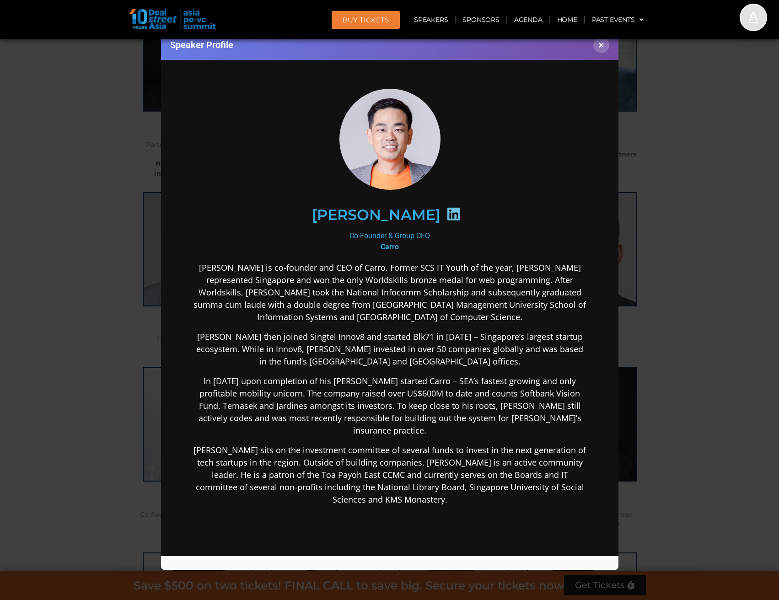
click at [446, 212] on icon at bounding box center [453, 213] width 15 height 15
click at [604, 48] on button "×" at bounding box center [601, 45] width 16 height 16
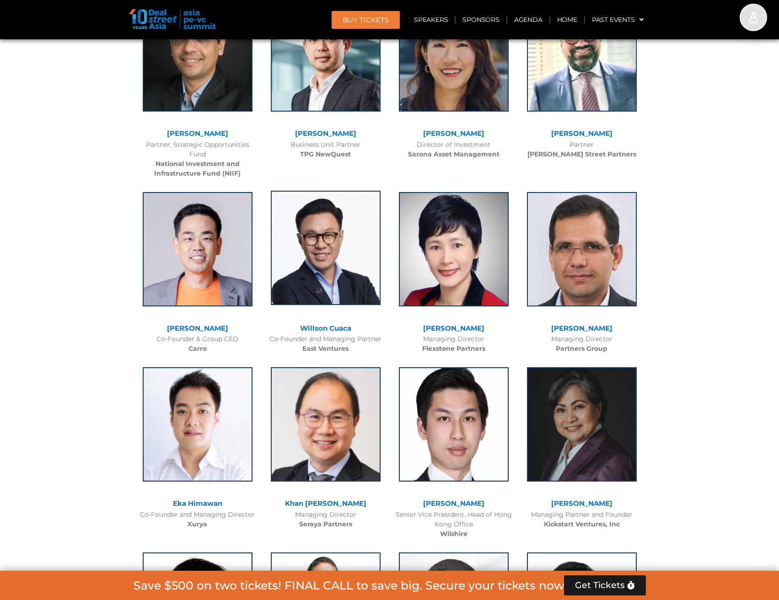
click at [347, 250] on img at bounding box center [326, 248] width 110 height 114
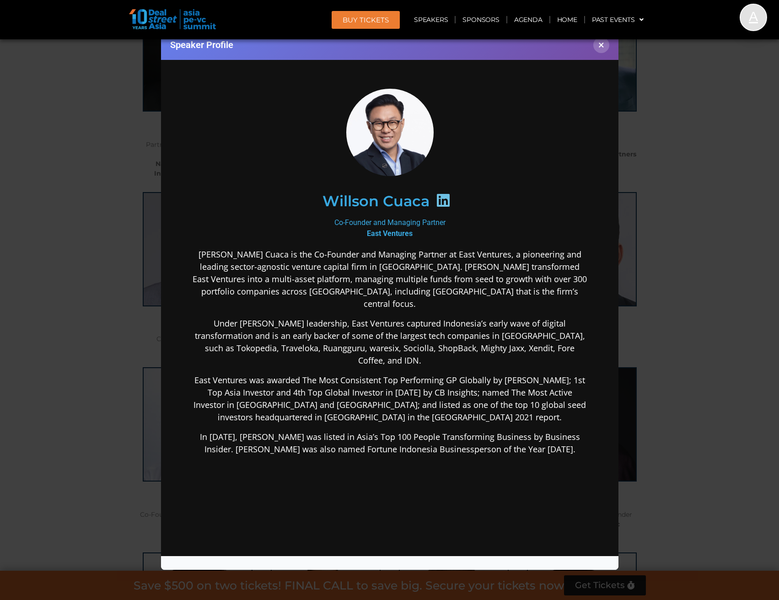
click at [444, 198] on icon at bounding box center [442, 199] width 15 height 15
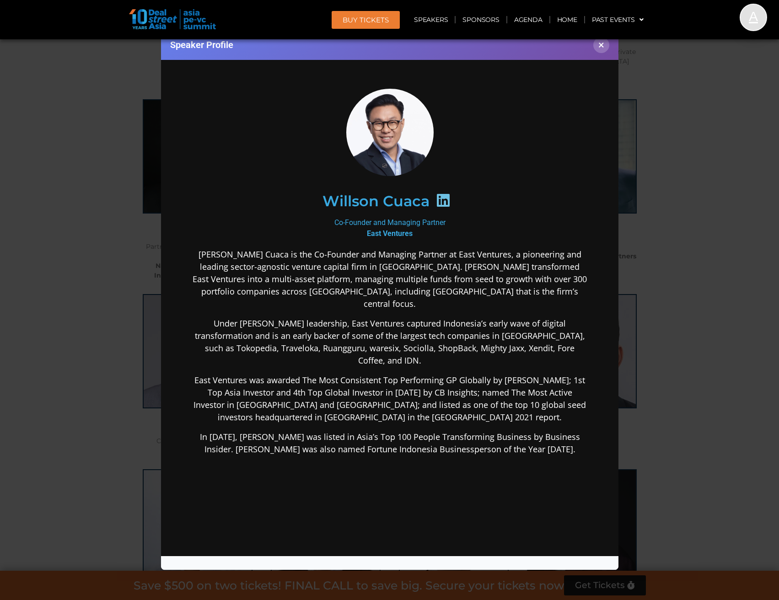
scroll to position [1646, 0]
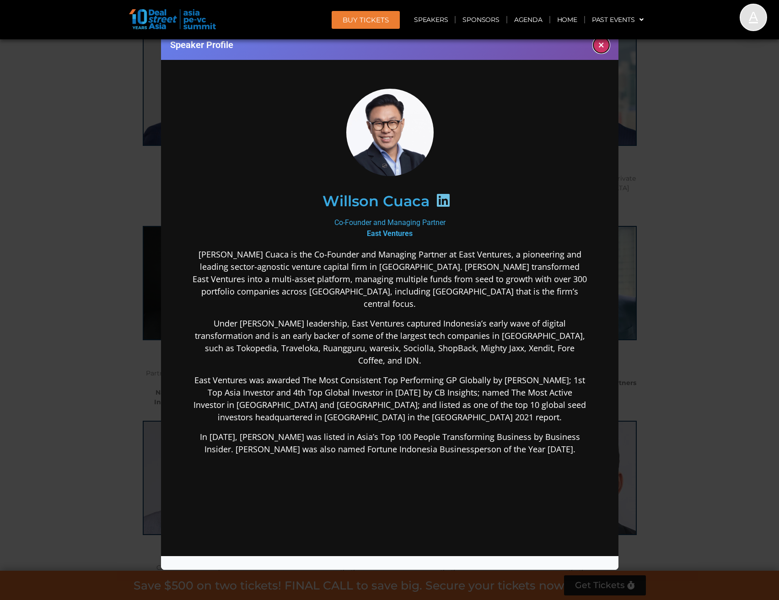
click at [601, 52] on button "×" at bounding box center [601, 45] width 16 height 16
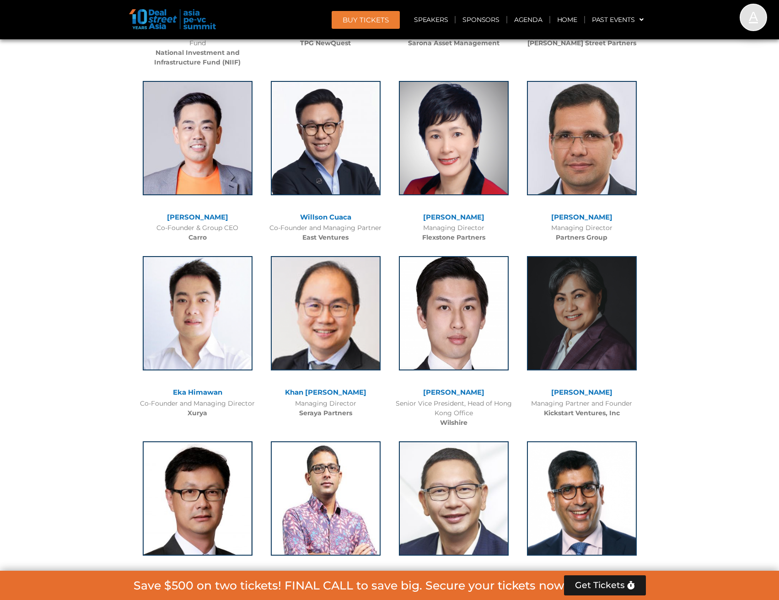
scroll to position [2012, 0]
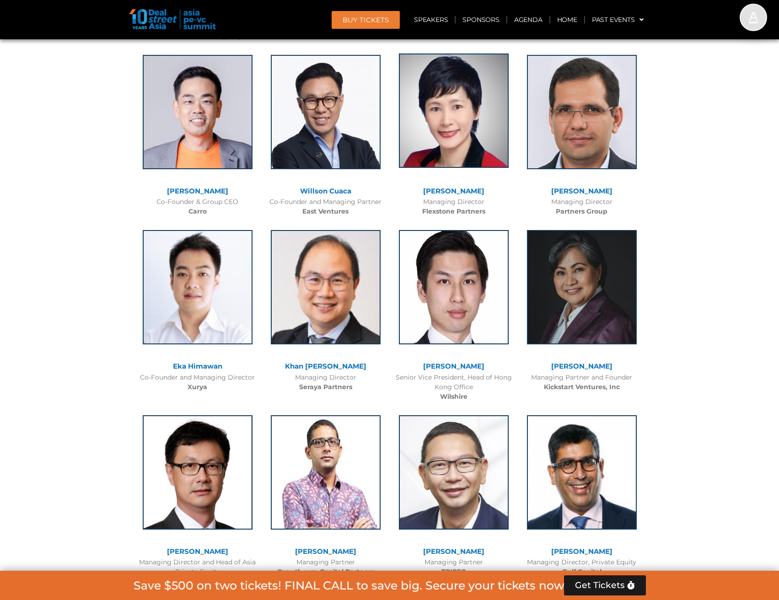
click at [459, 119] on img at bounding box center [454, 110] width 110 height 114
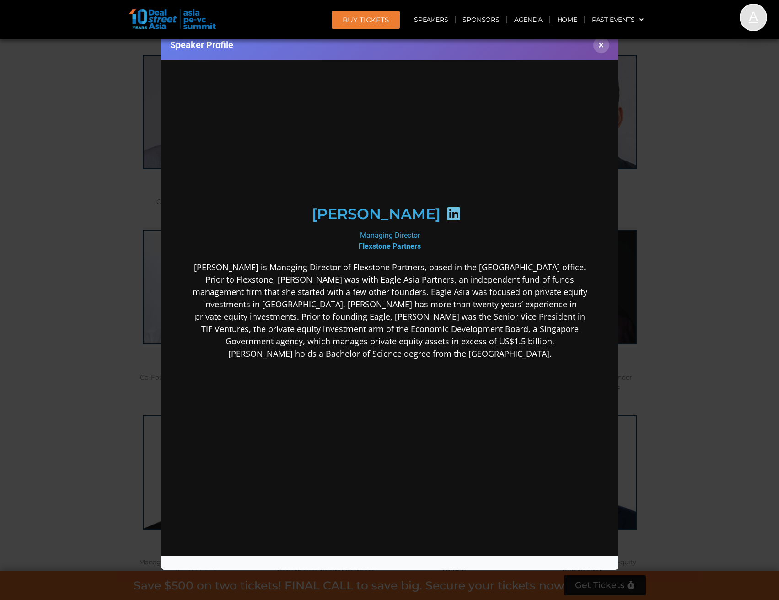
scroll to position [0, 0]
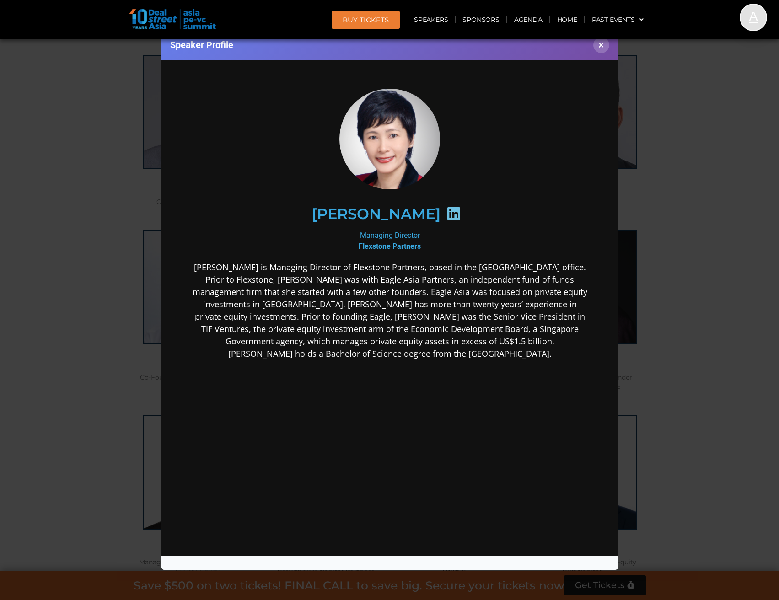
click at [446, 214] on icon at bounding box center [453, 213] width 15 height 15
click at [604, 44] on button "×" at bounding box center [601, 45] width 16 height 16
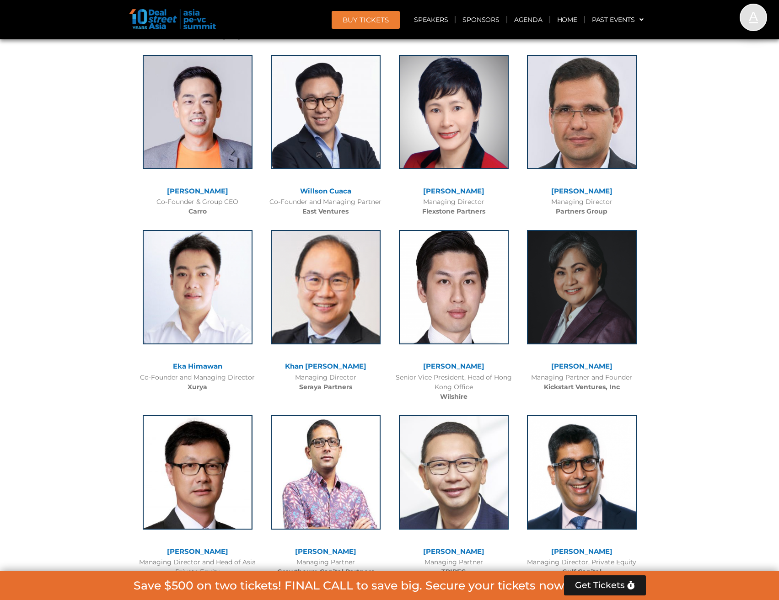
click at [594, 191] on link "Cyrus Driver" at bounding box center [581, 191] width 61 height 9
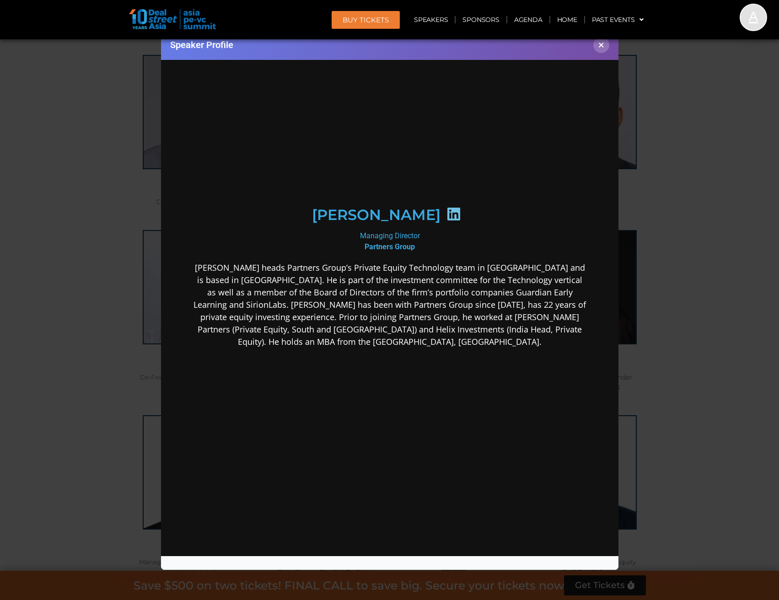
click at [446, 212] on icon at bounding box center [453, 213] width 15 height 15
